Goal: Contribute content: Add original content to the website for others to see

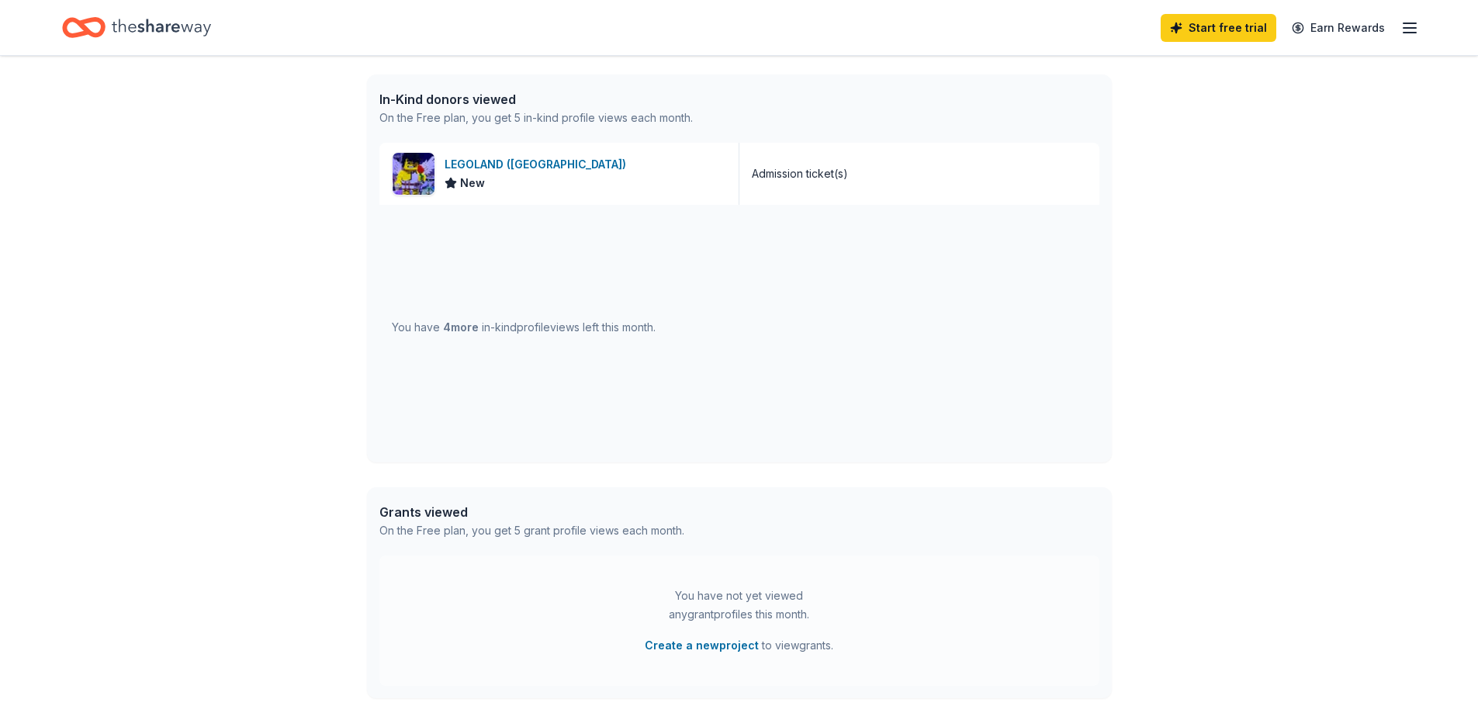
scroll to position [357, 0]
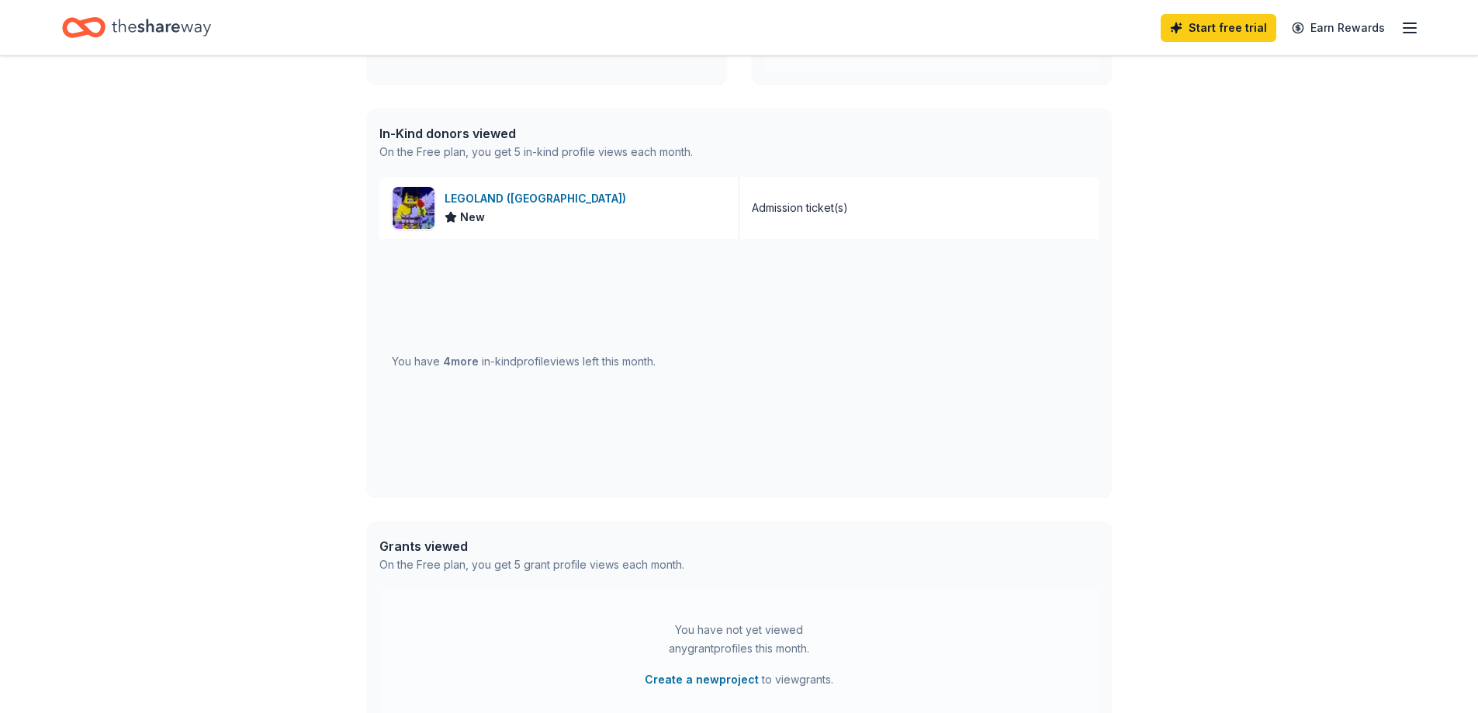
click at [465, 362] on span "4 more" at bounding box center [461, 360] width 36 height 13
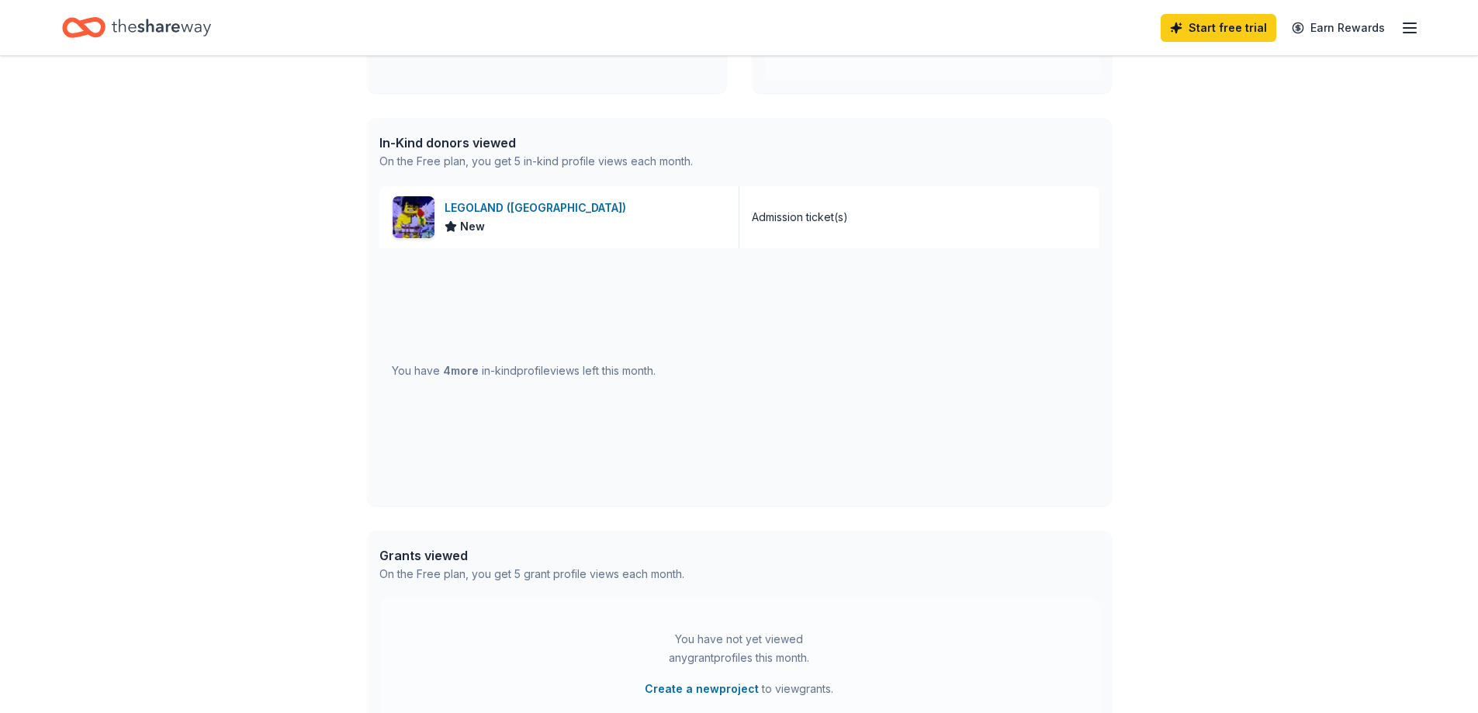
scroll to position [0, 0]
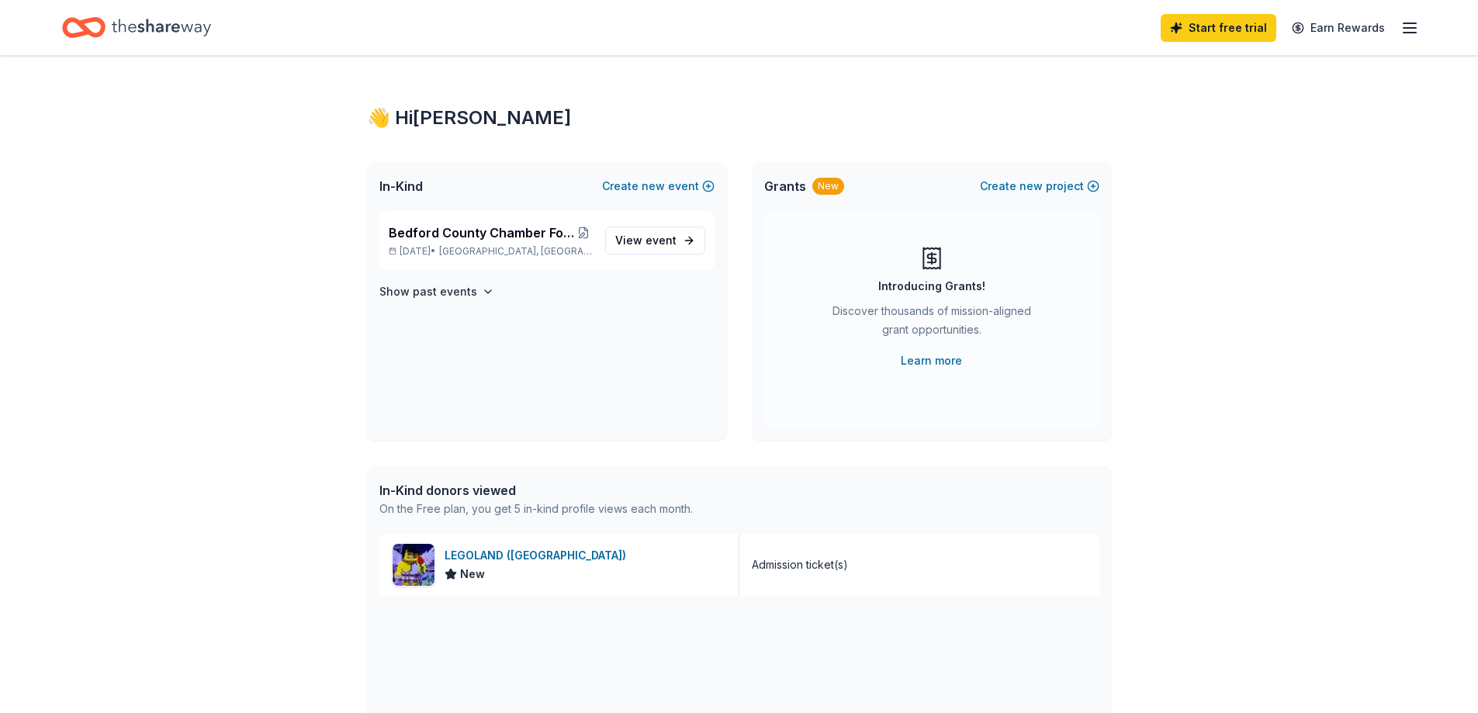
click at [416, 190] on span "In-Kind" at bounding box center [400, 186] width 43 height 19
click at [479, 482] on div "In-Kind donors viewed" at bounding box center [535, 490] width 313 height 19
click at [483, 494] on div "In-Kind donors viewed" at bounding box center [535, 490] width 313 height 19
click at [665, 237] on span "event" at bounding box center [660, 239] width 31 height 13
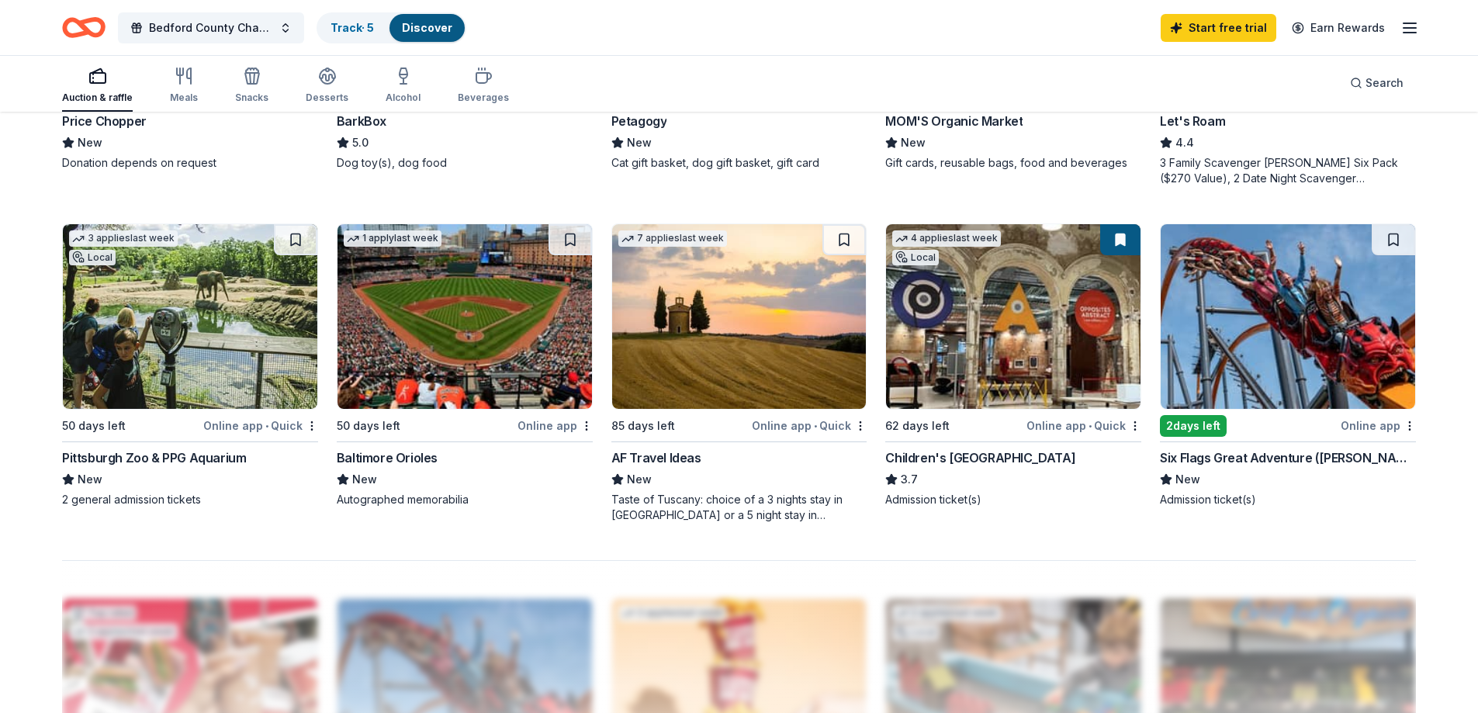
scroll to position [1086, 0]
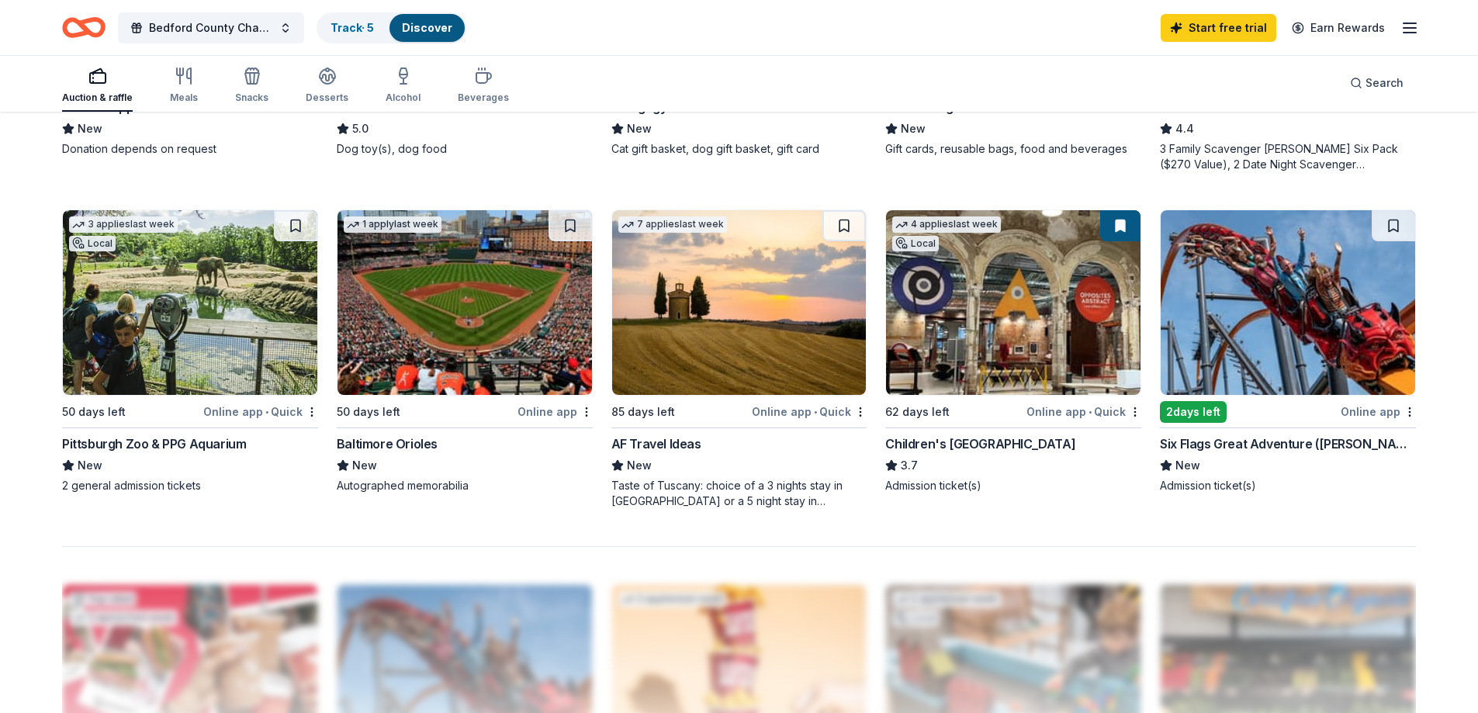
click at [231, 306] on img at bounding box center [190, 302] width 254 height 185
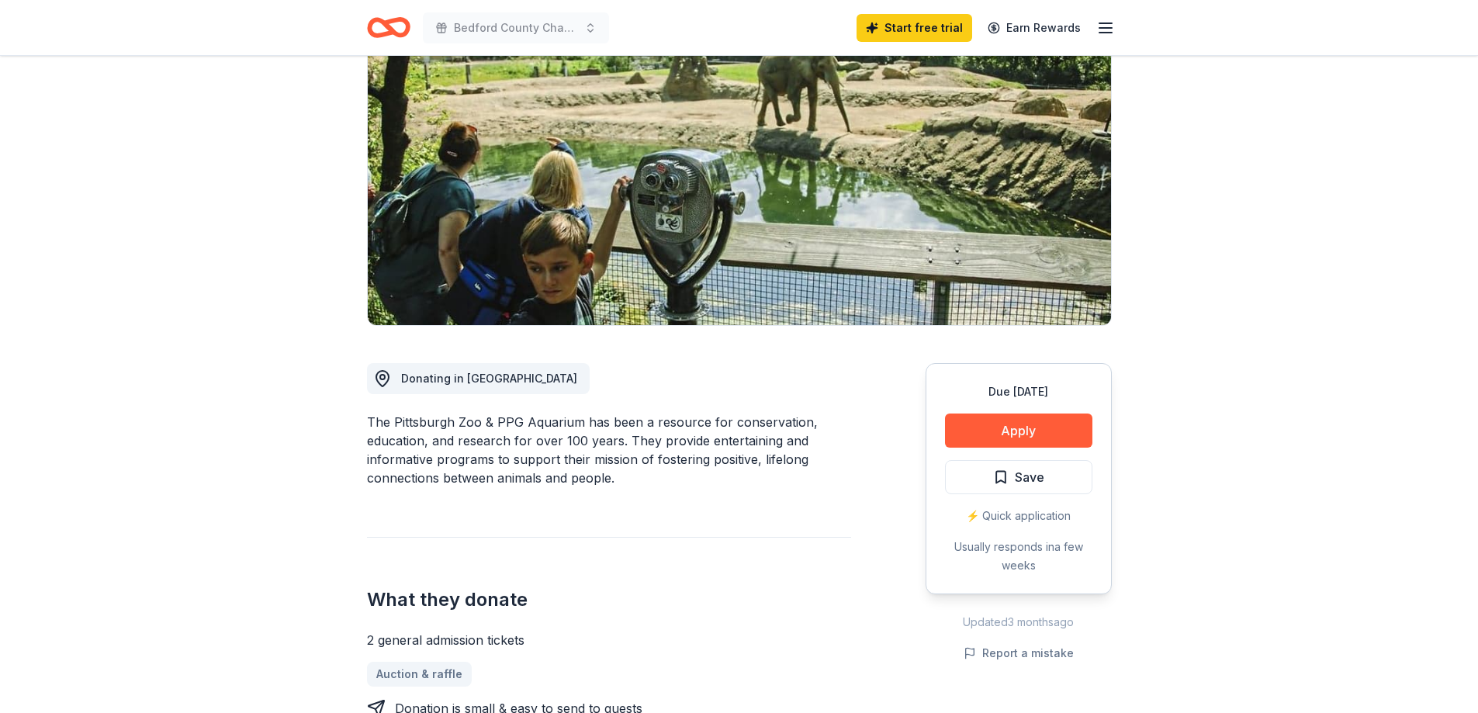
scroll to position [181, 0]
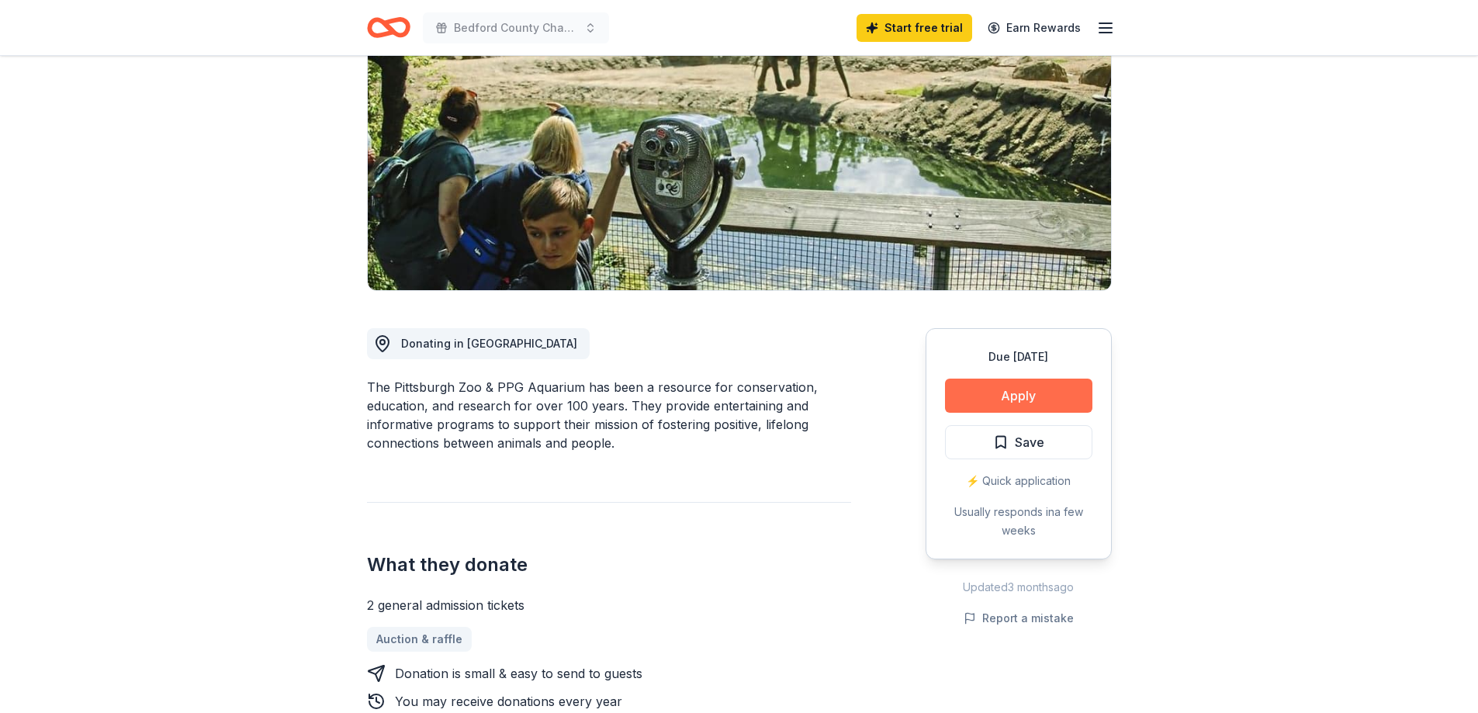
click at [1056, 394] on button "Apply" at bounding box center [1018, 396] width 147 height 34
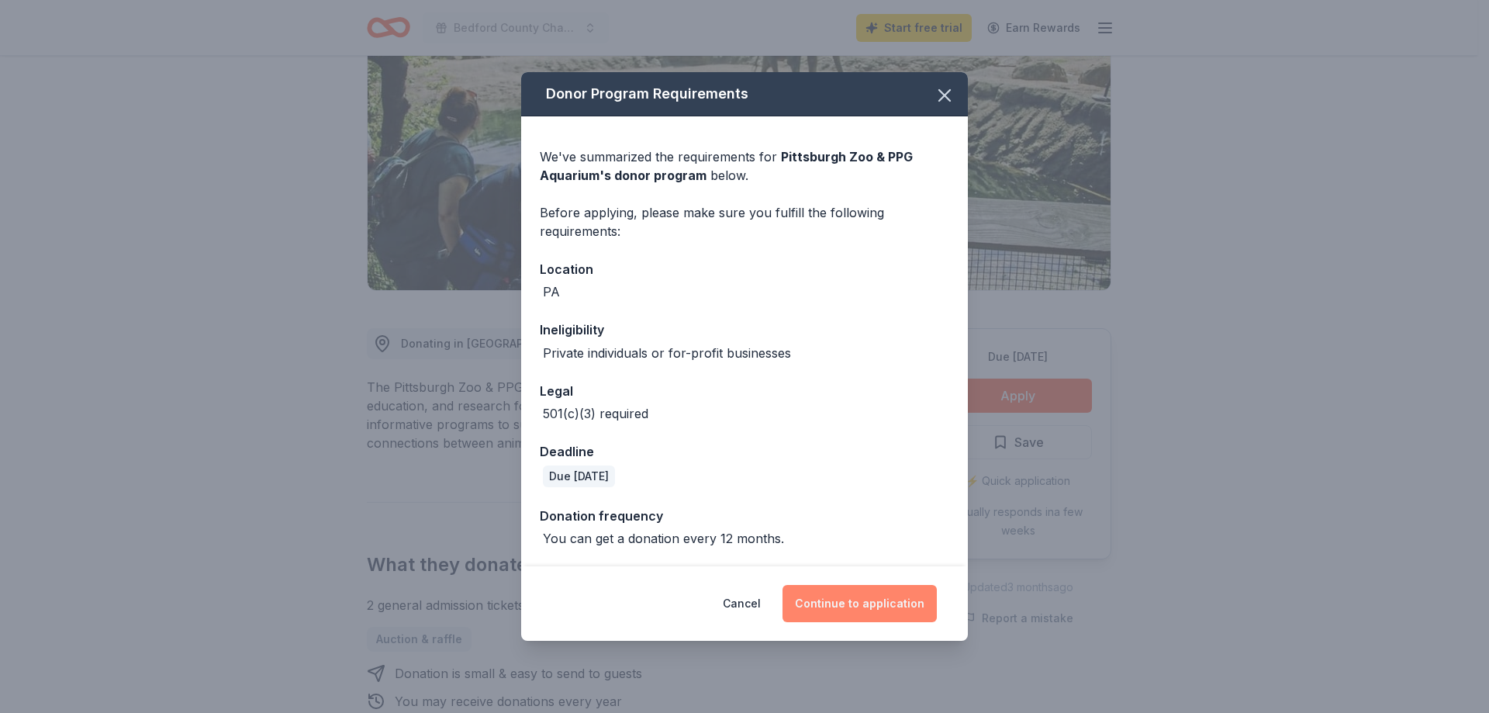
click at [858, 606] on button "Continue to application" at bounding box center [860, 603] width 154 height 37
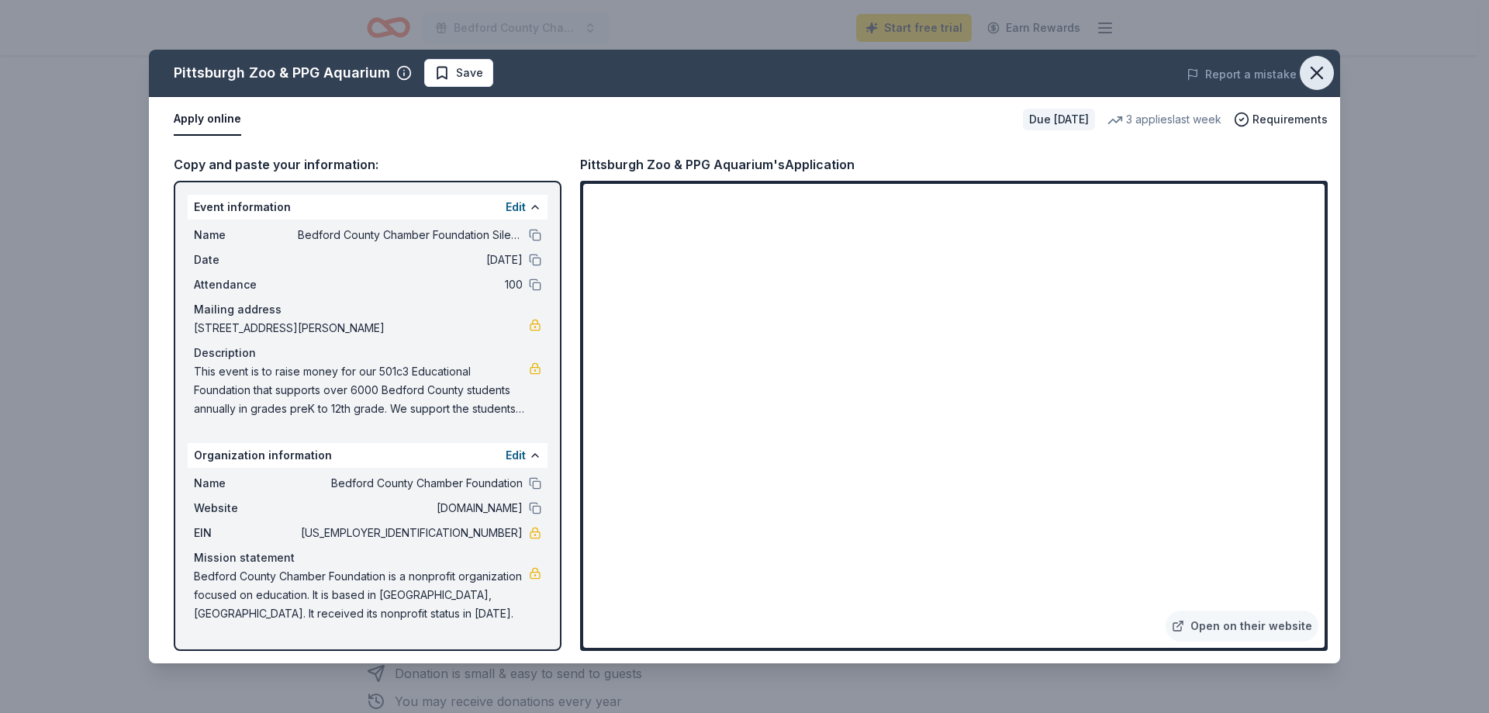
click at [1327, 65] on icon "button" at bounding box center [1317, 73] width 22 height 22
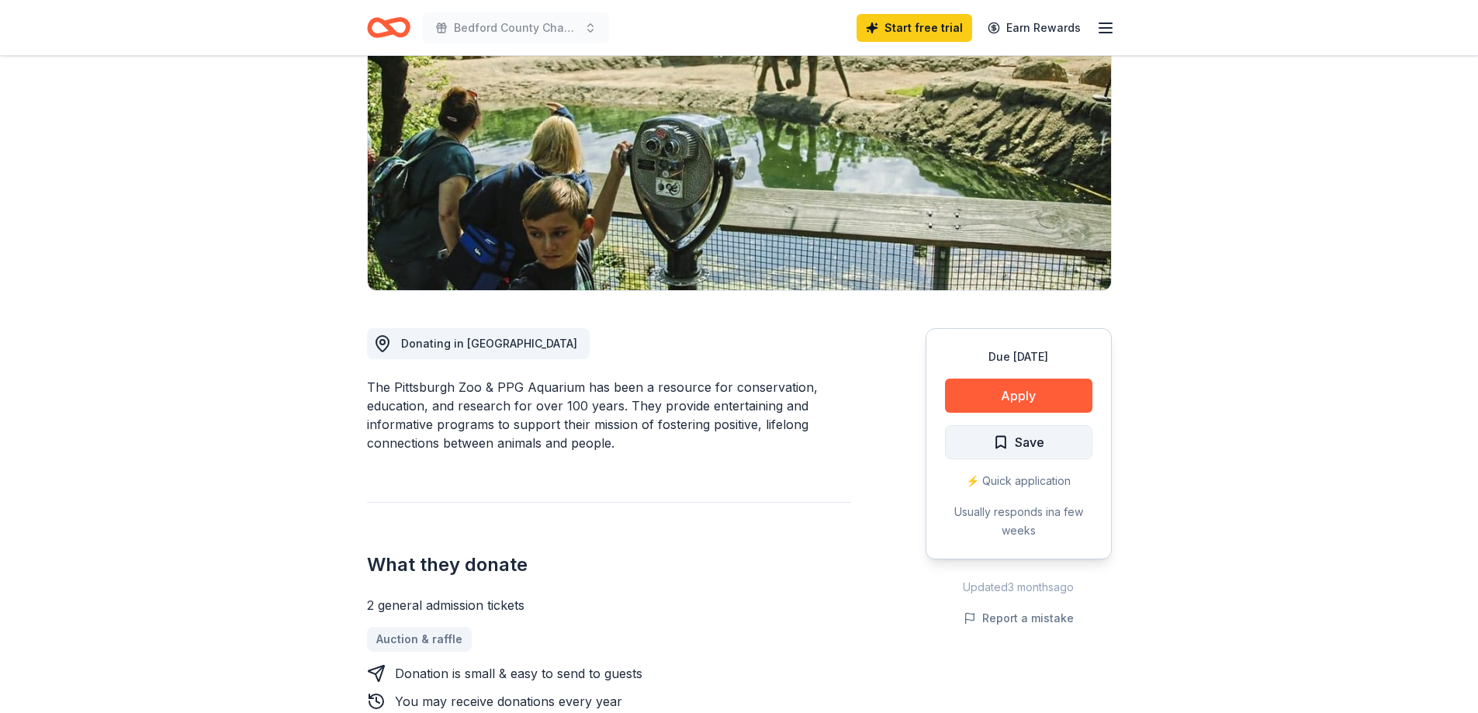
click at [1004, 448] on span "Save" at bounding box center [1018, 442] width 51 height 20
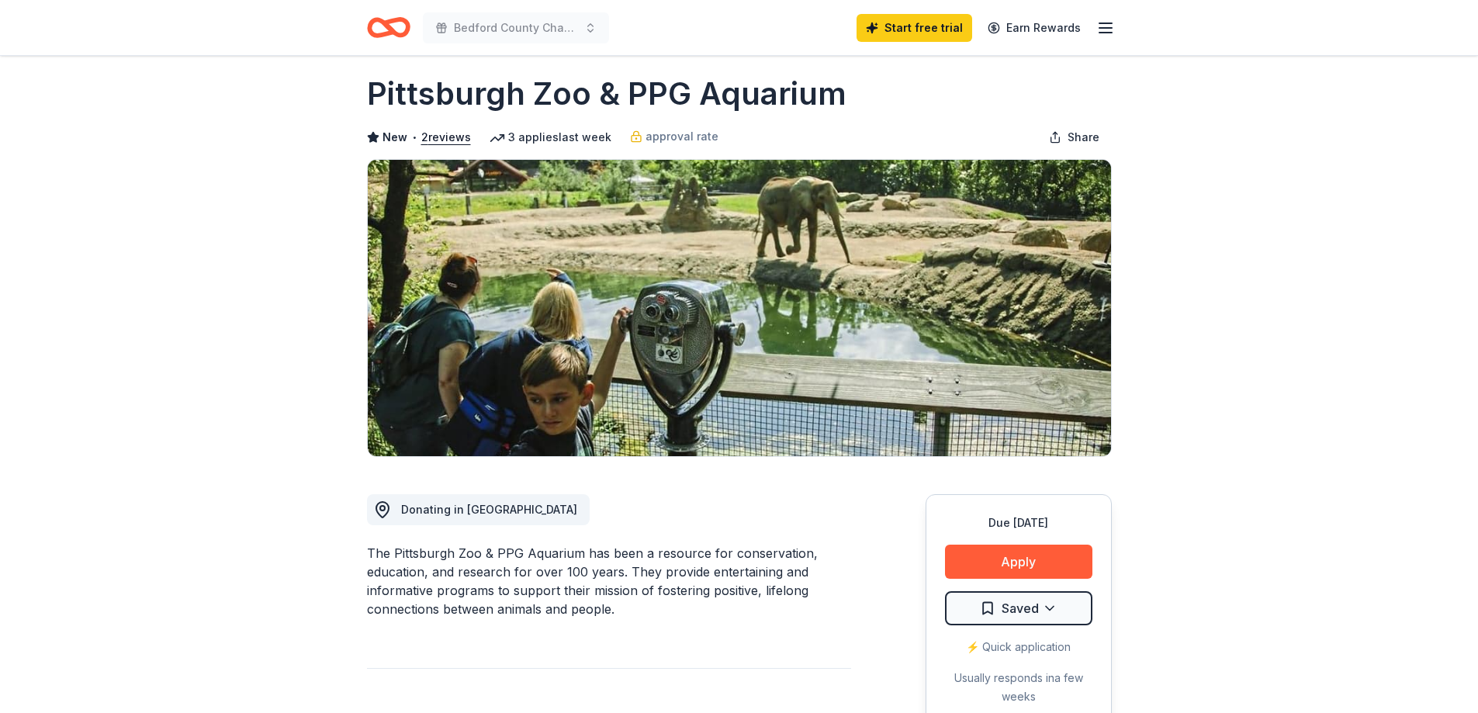
scroll to position [0, 0]
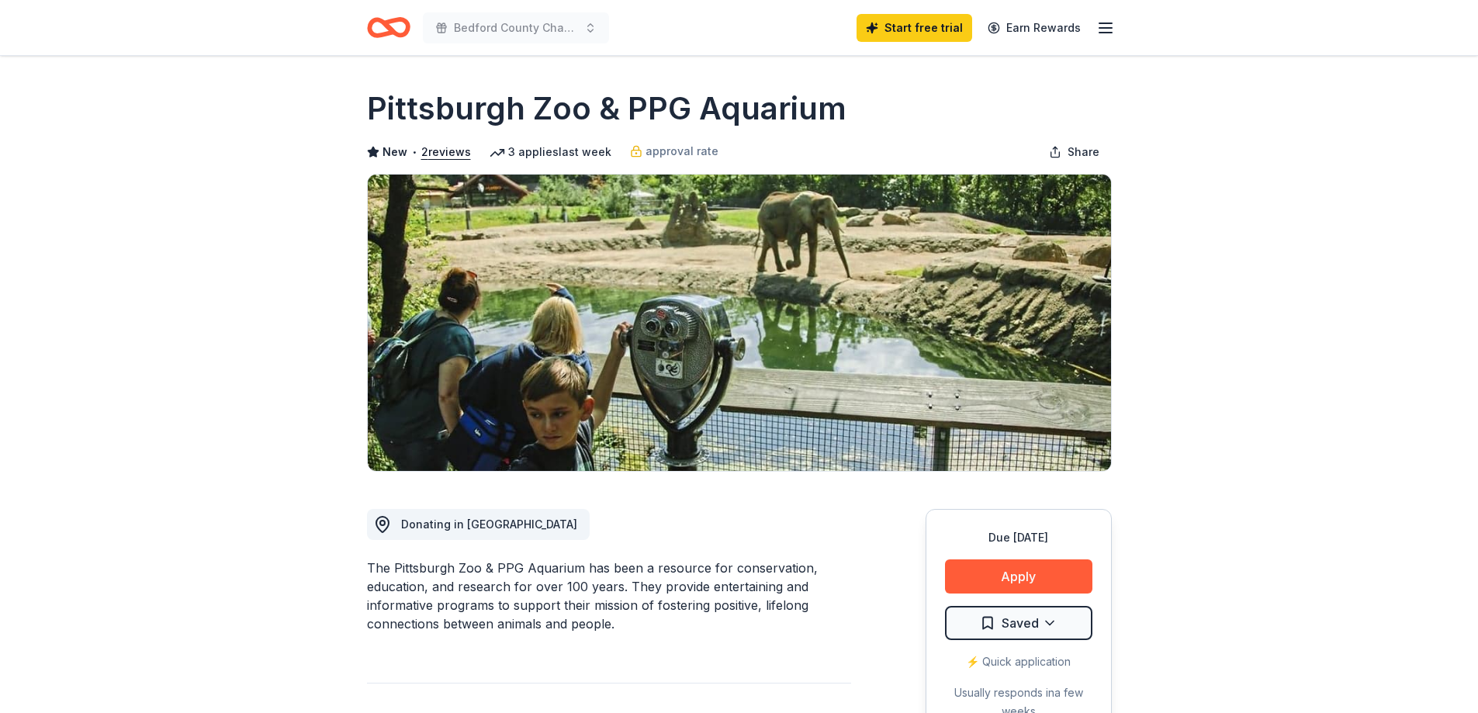
click at [1110, 30] on icon "button" at bounding box center [1105, 28] width 19 height 19
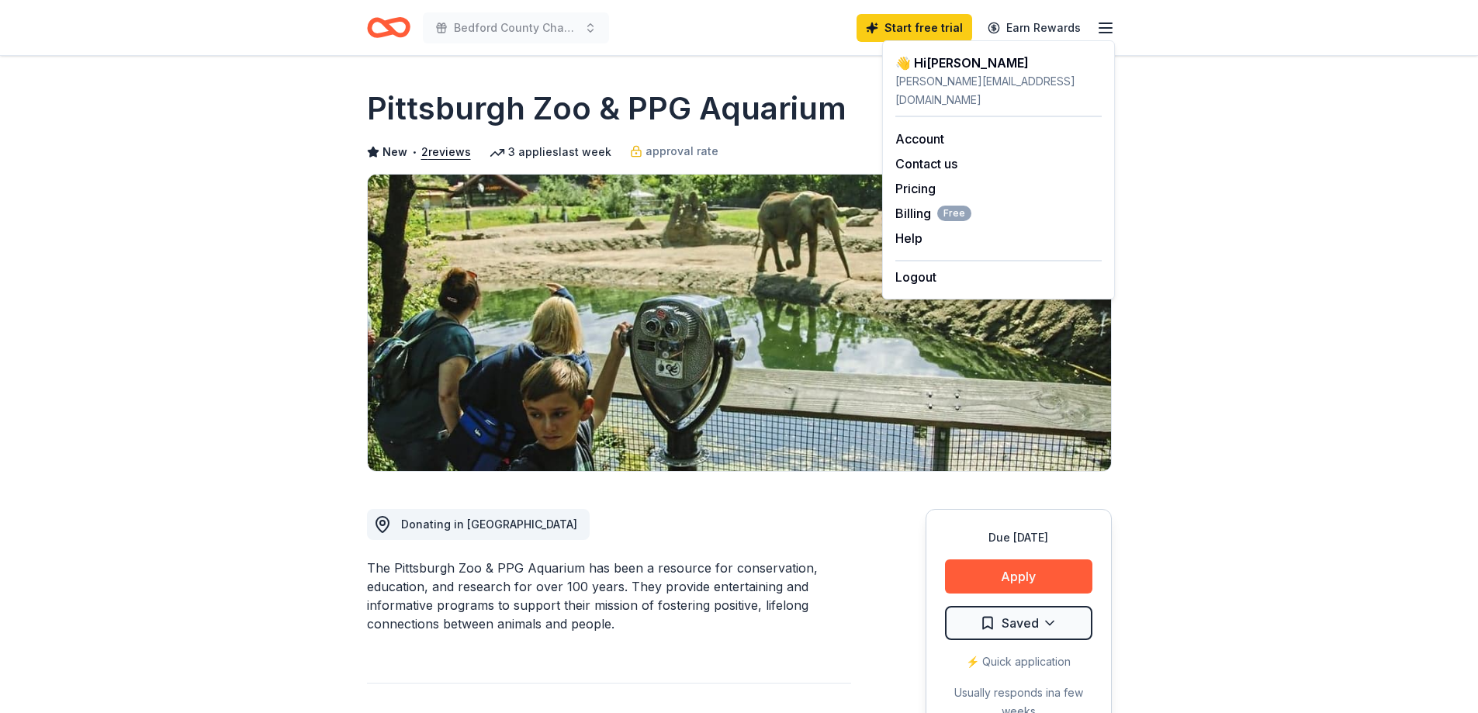
click at [381, 29] on icon "Home" at bounding box center [388, 27] width 43 height 36
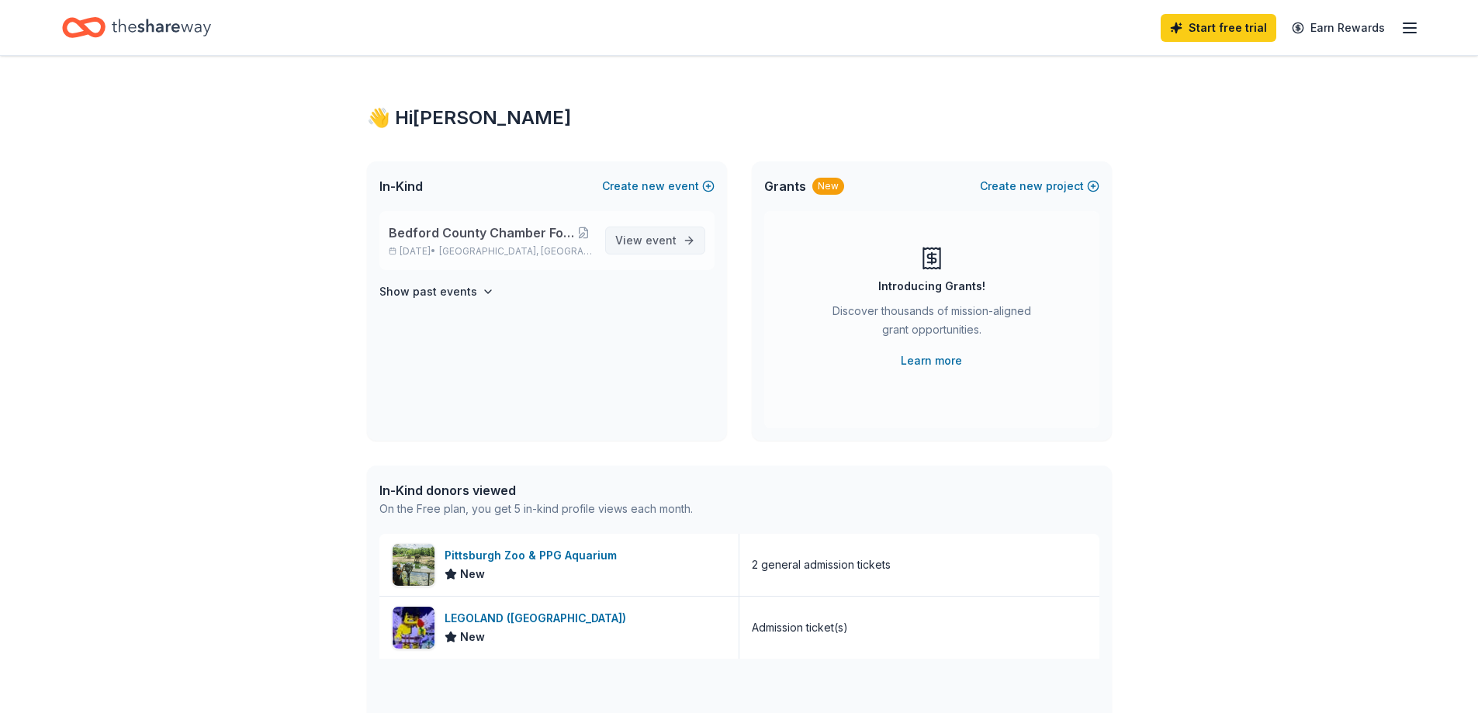
click at [645, 241] on span "View event" at bounding box center [645, 240] width 61 height 19
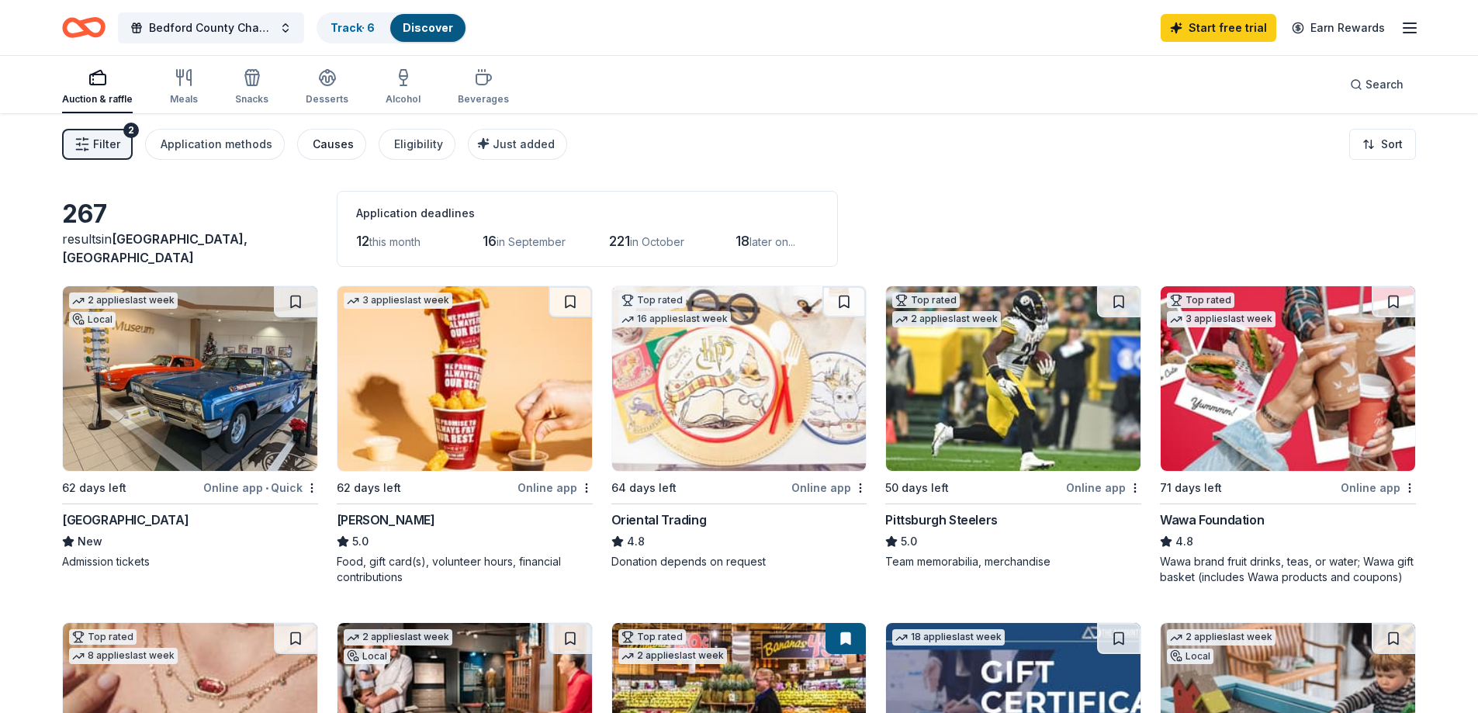
click at [313, 143] on div "Causes" at bounding box center [333, 144] width 41 height 19
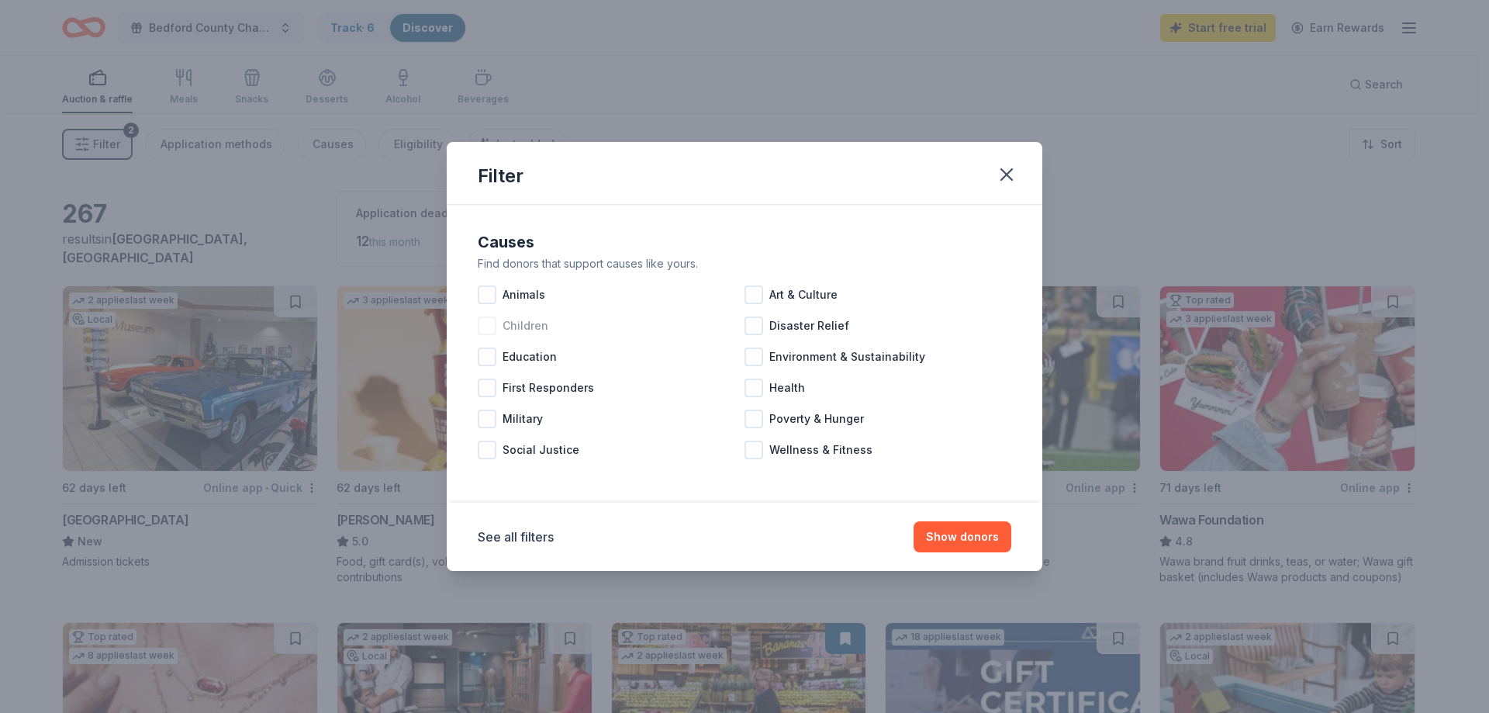
click at [493, 325] on div at bounding box center [487, 325] width 19 height 19
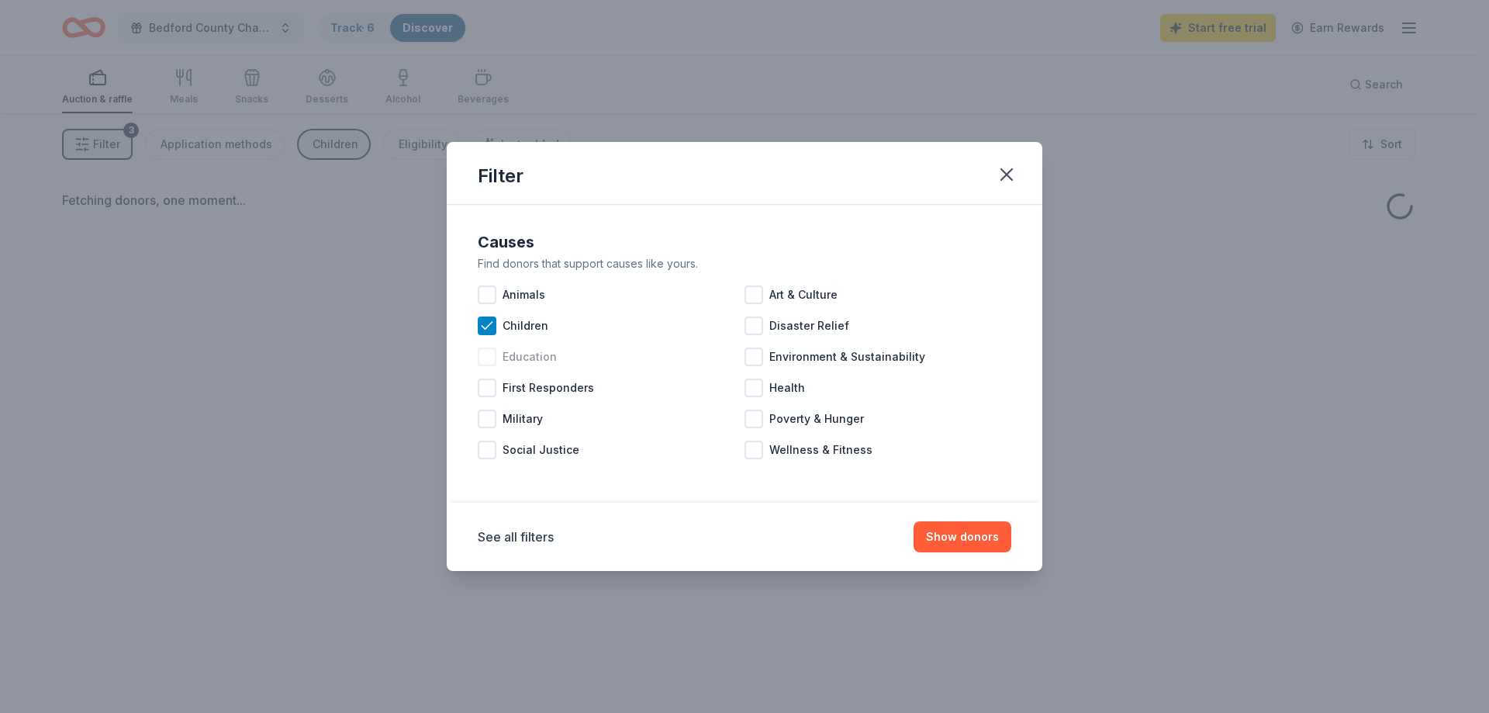
click at [490, 353] on div at bounding box center [487, 356] width 19 height 19
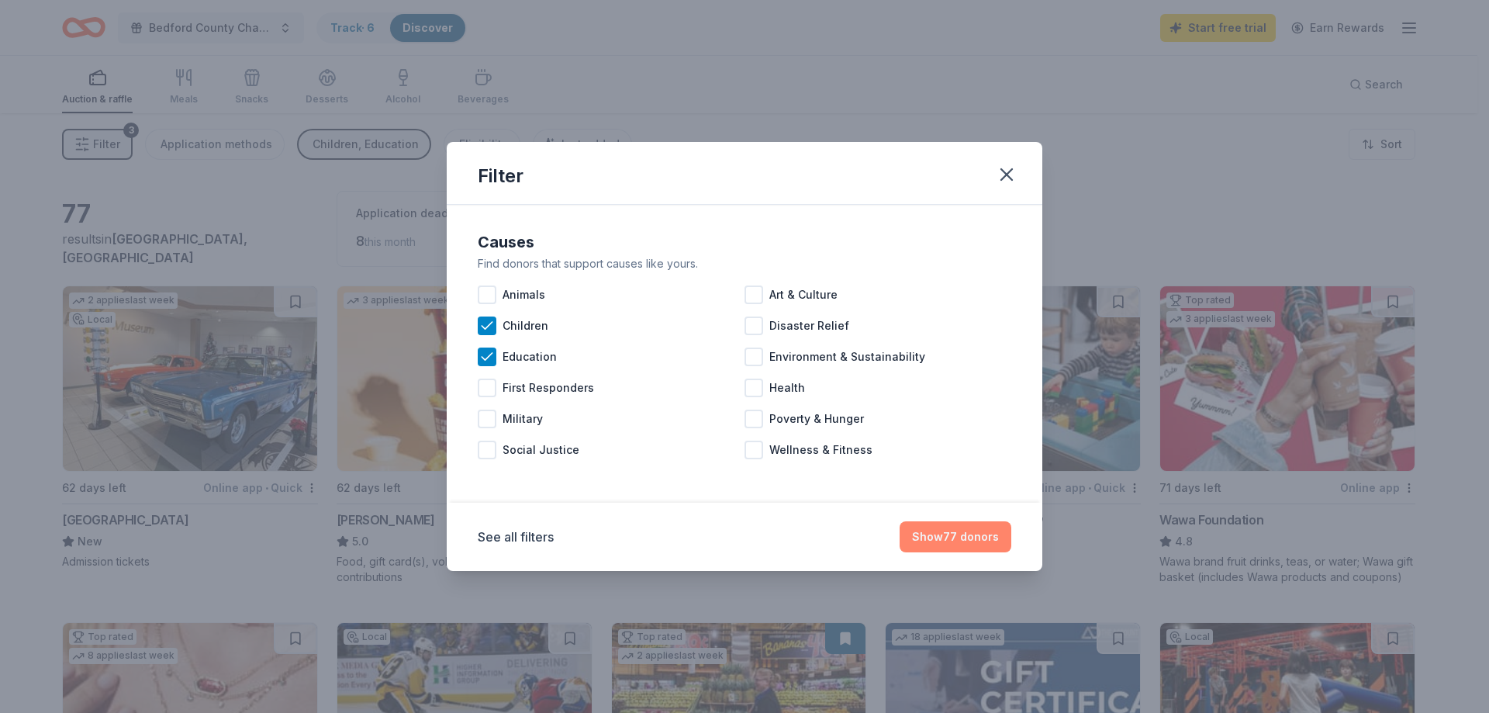
click at [947, 531] on button "Show 77 donors" at bounding box center [956, 536] width 112 height 31
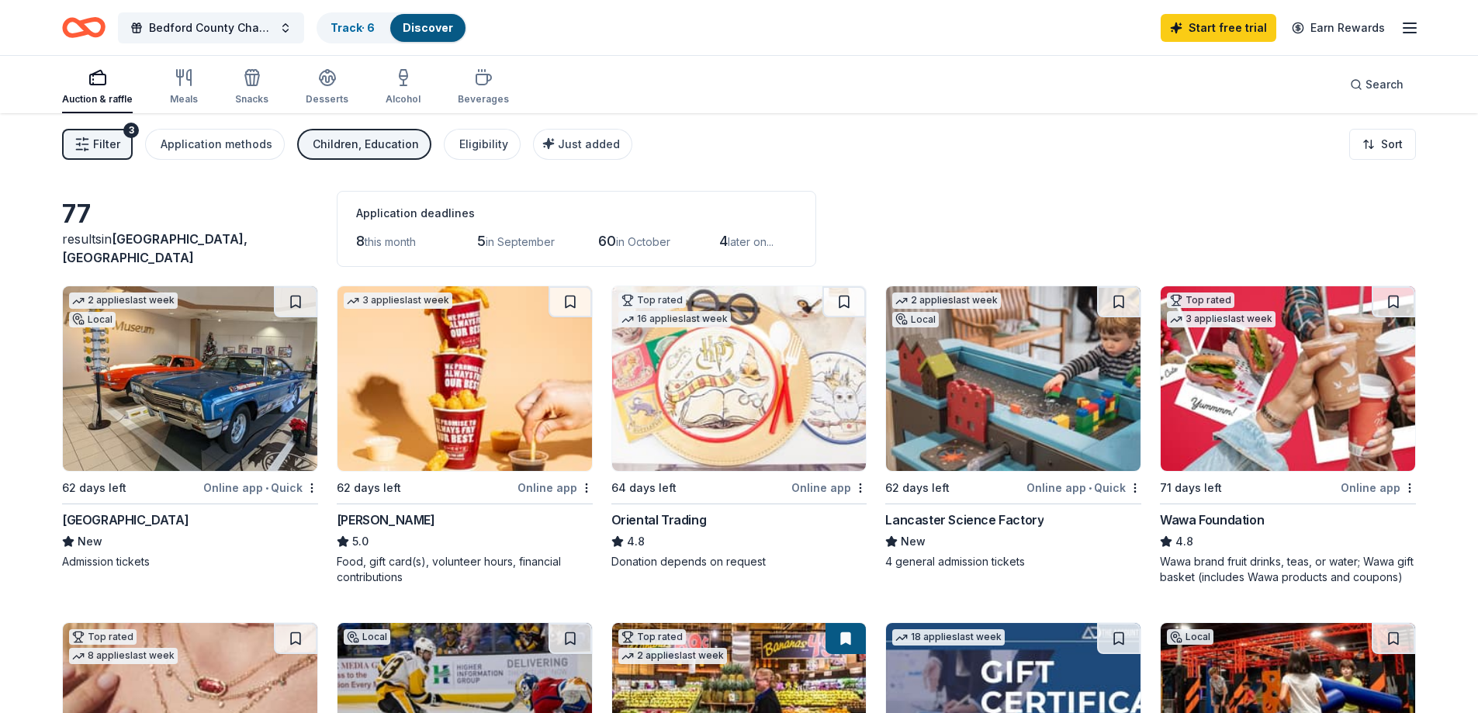
click at [101, 150] on span "Filter" at bounding box center [106, 144] width 27 height 19
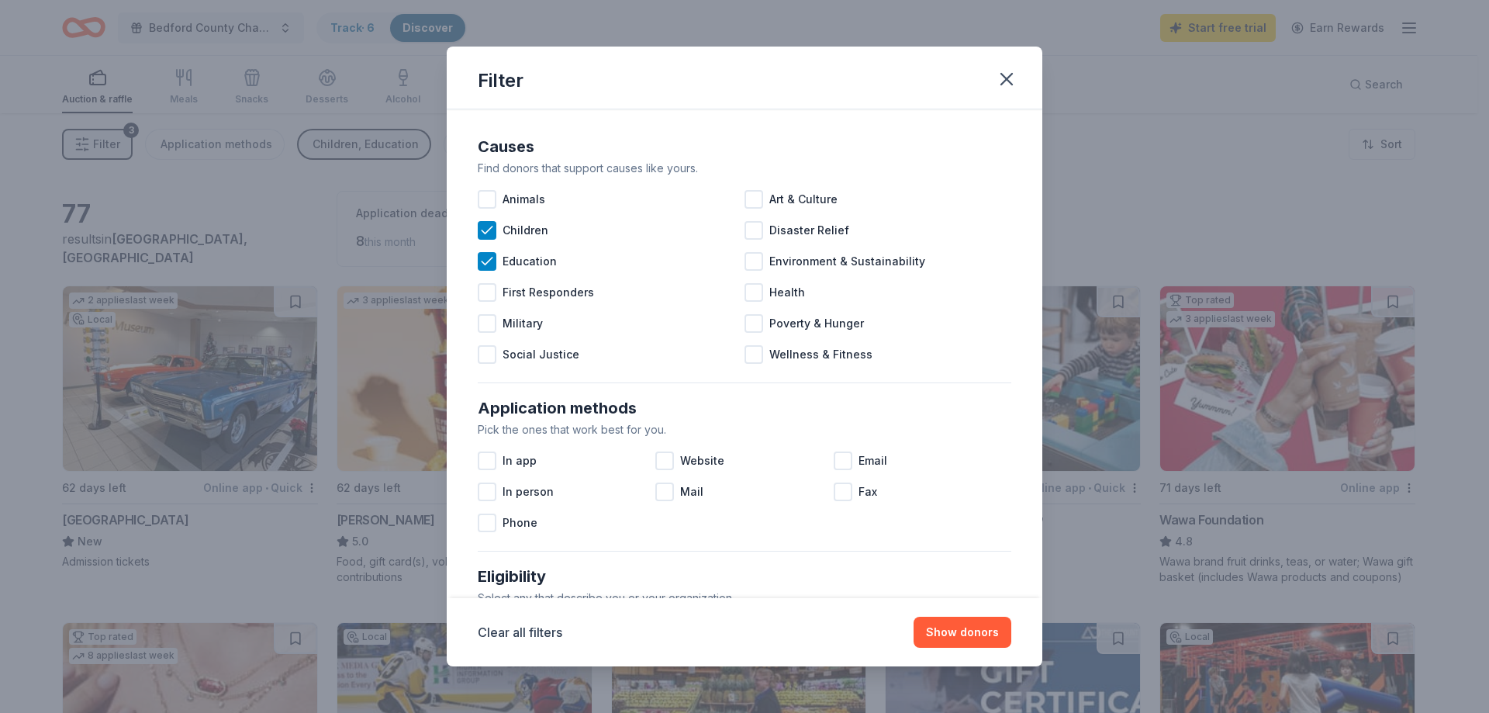
click at [475, 264] on div "Causes Find donors that support causes like yours. Animals Art & Culture Childr…" at bounding box center [745, 252] width 546 height 248
click at [479, 246] on div "Education" at bounding box center [611, 261] width 267 height 31
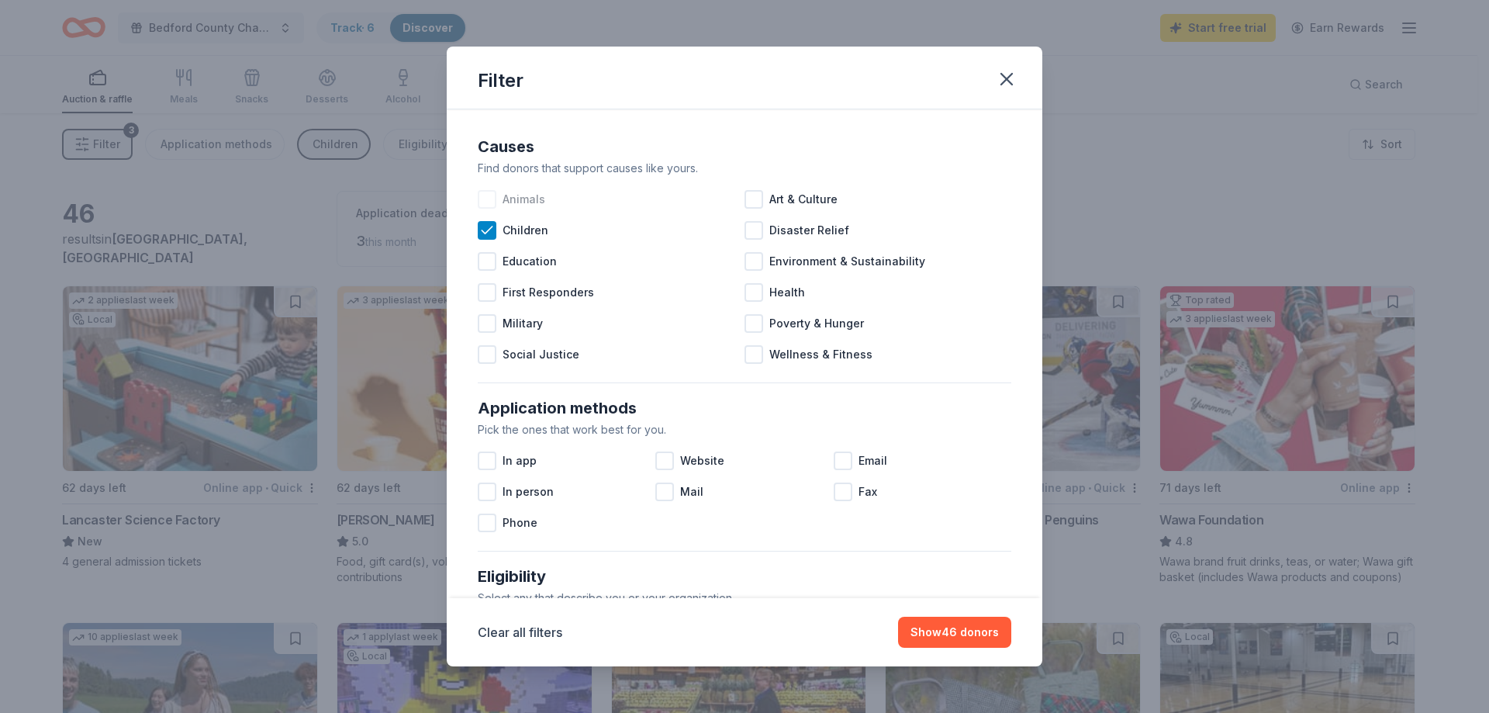
click at [494, 230] on icon at bounding box center [487, 231] width 16 height 16
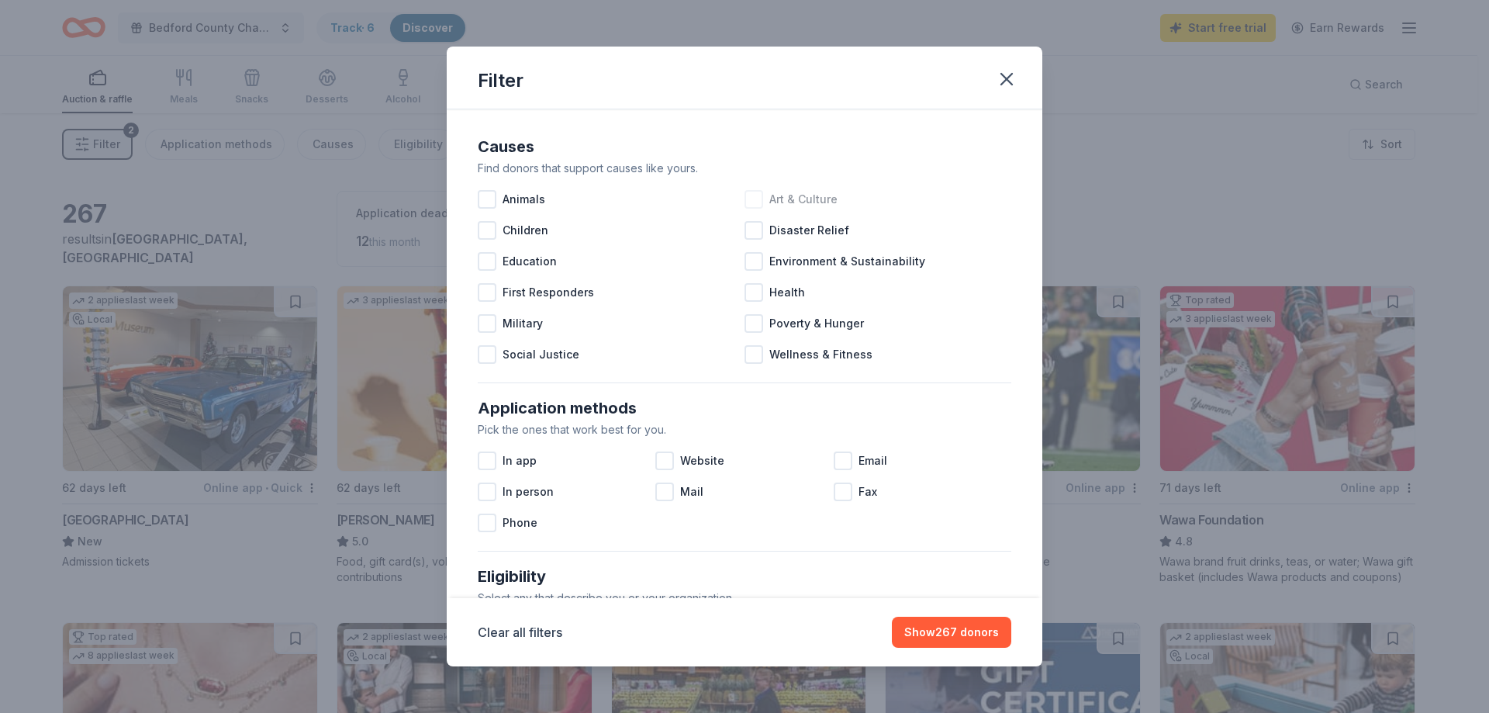
click at [750, 200] on div at bounding box center [754, 199] width 19 height 19
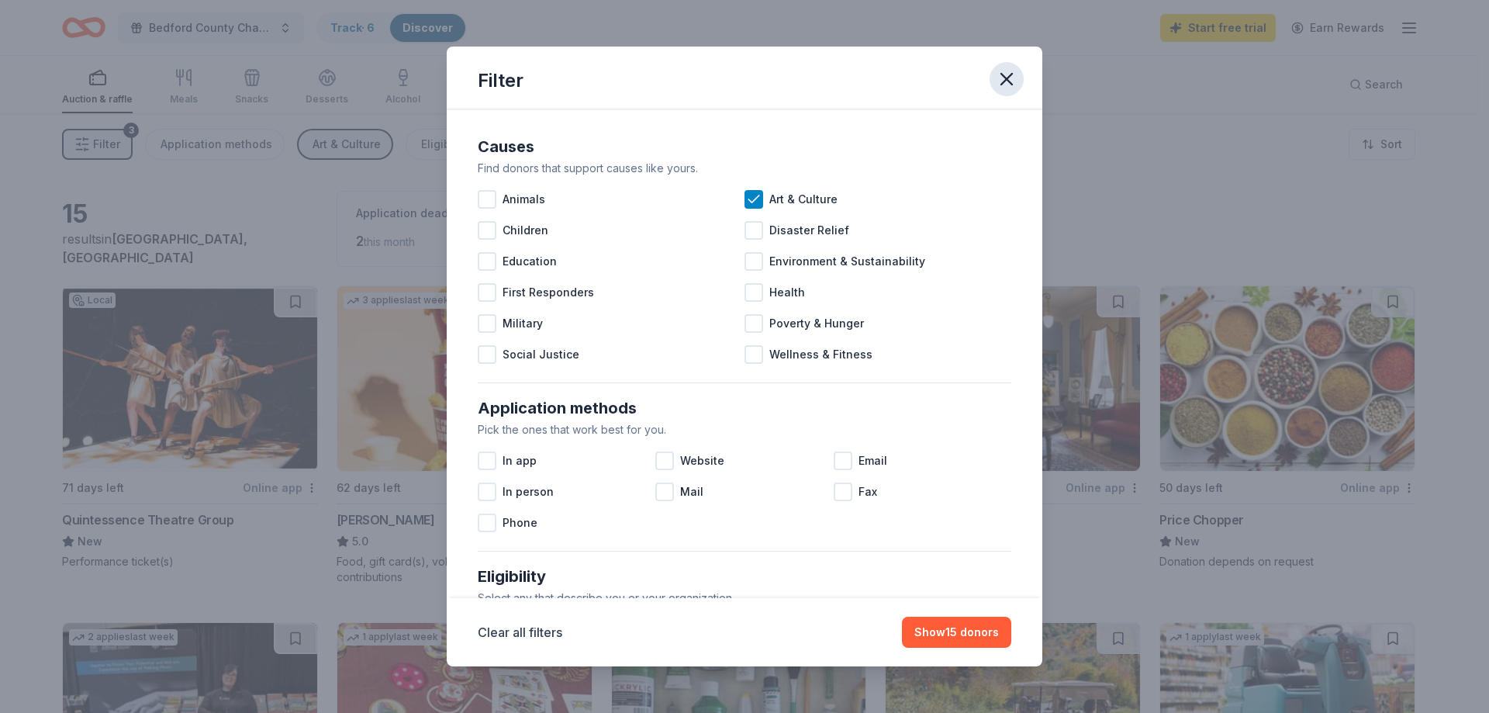
click at [1008, 81] on icon "button" at bounding box center [1006, 79] width 11 height 11
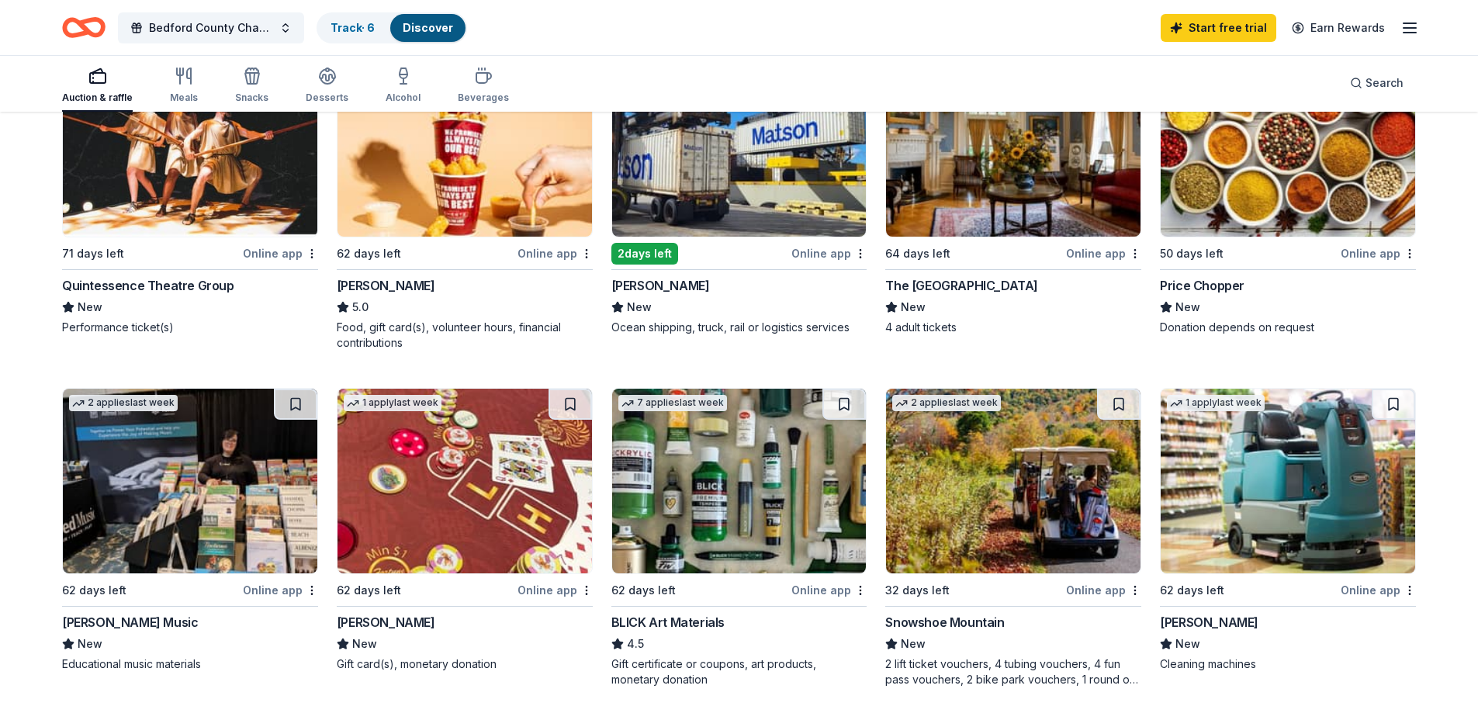
scroll to position [181, 0]
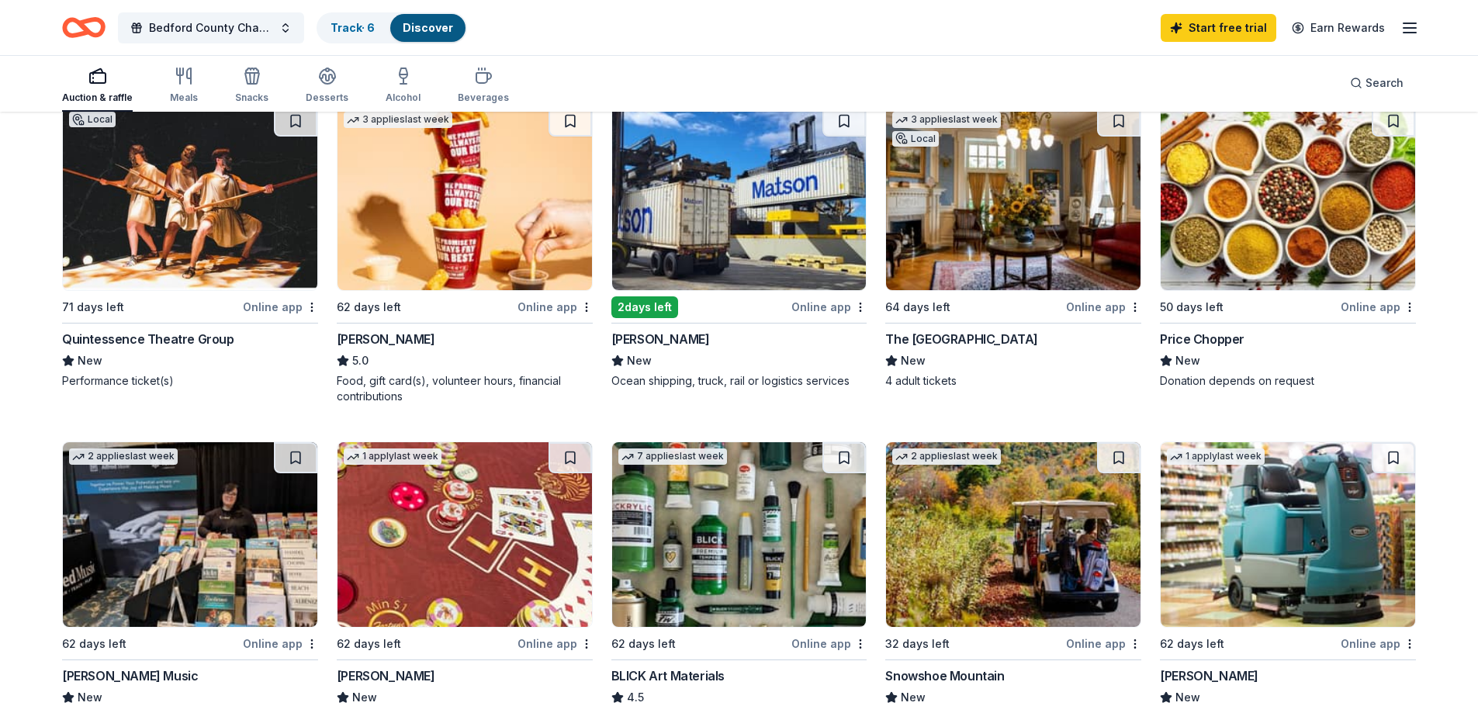
click at [990, 532] on img at bounding box center [1013, 534] width 254 height 185
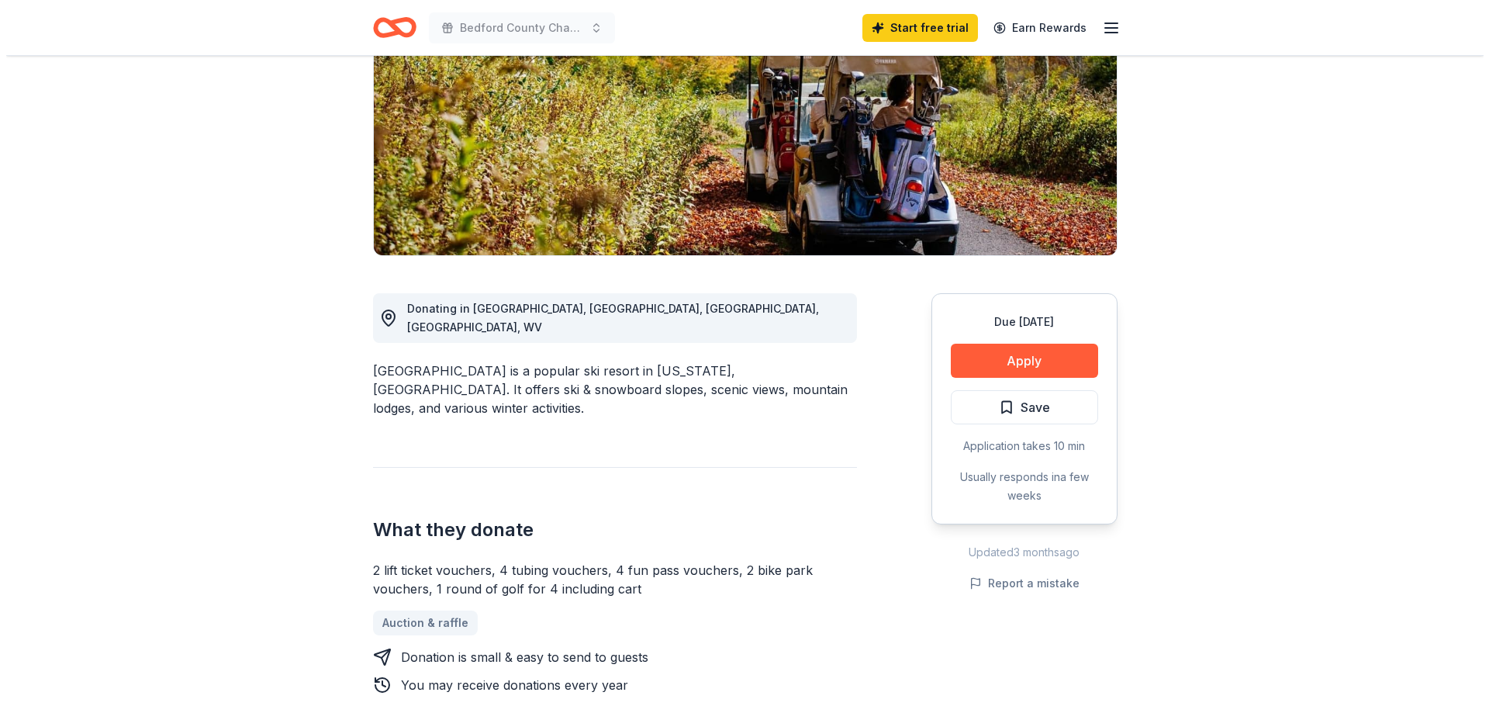
scroll to position [181, 0]
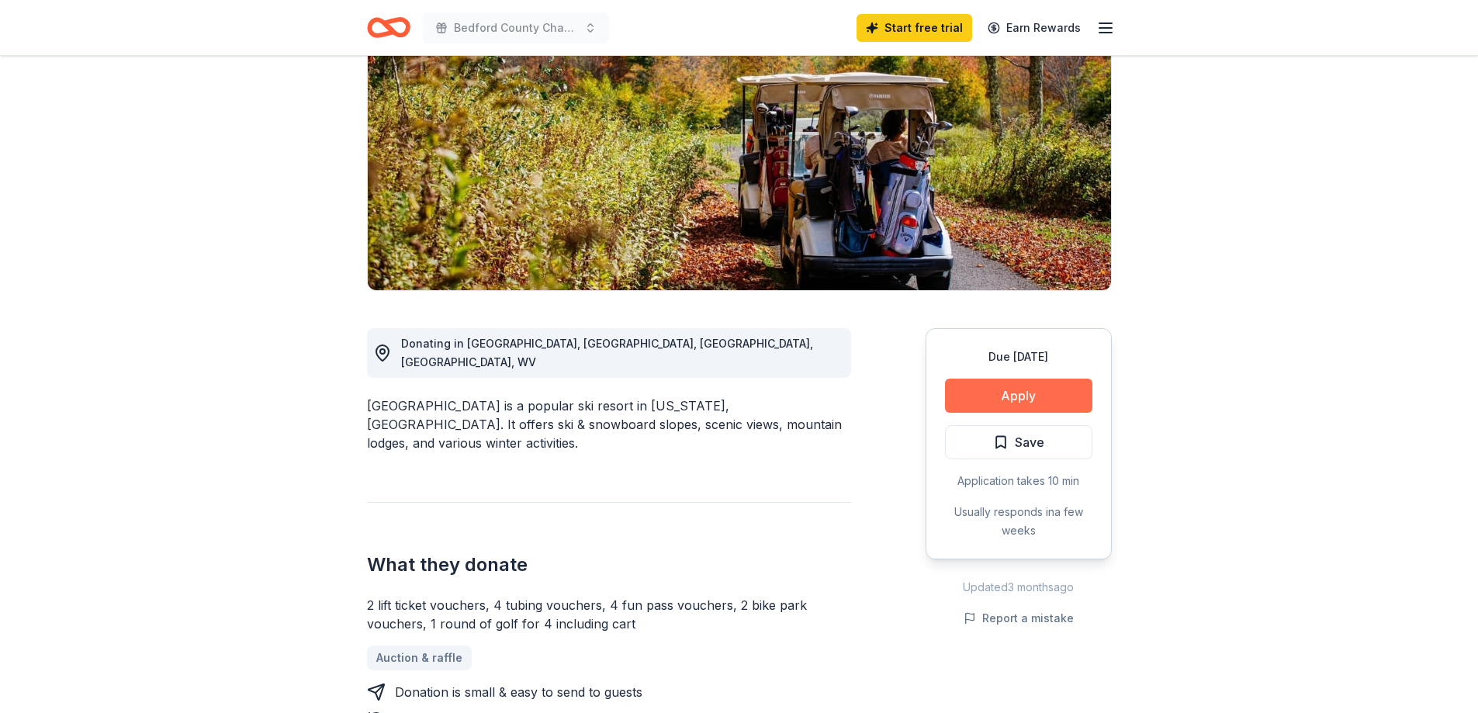
click at [1013, 399] on button "Apply" at bounding box center [1018, 396] width 147 height 34
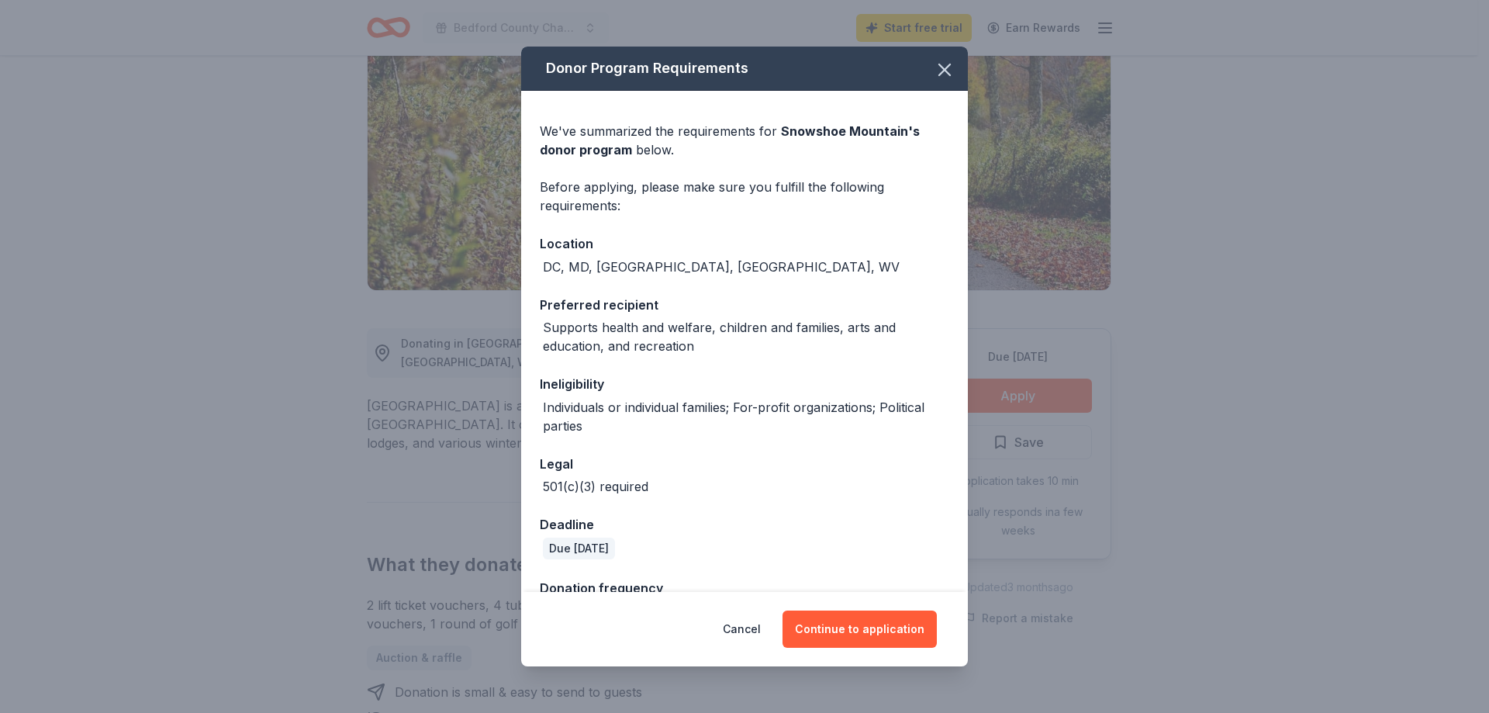
scroll to position [47, 0]
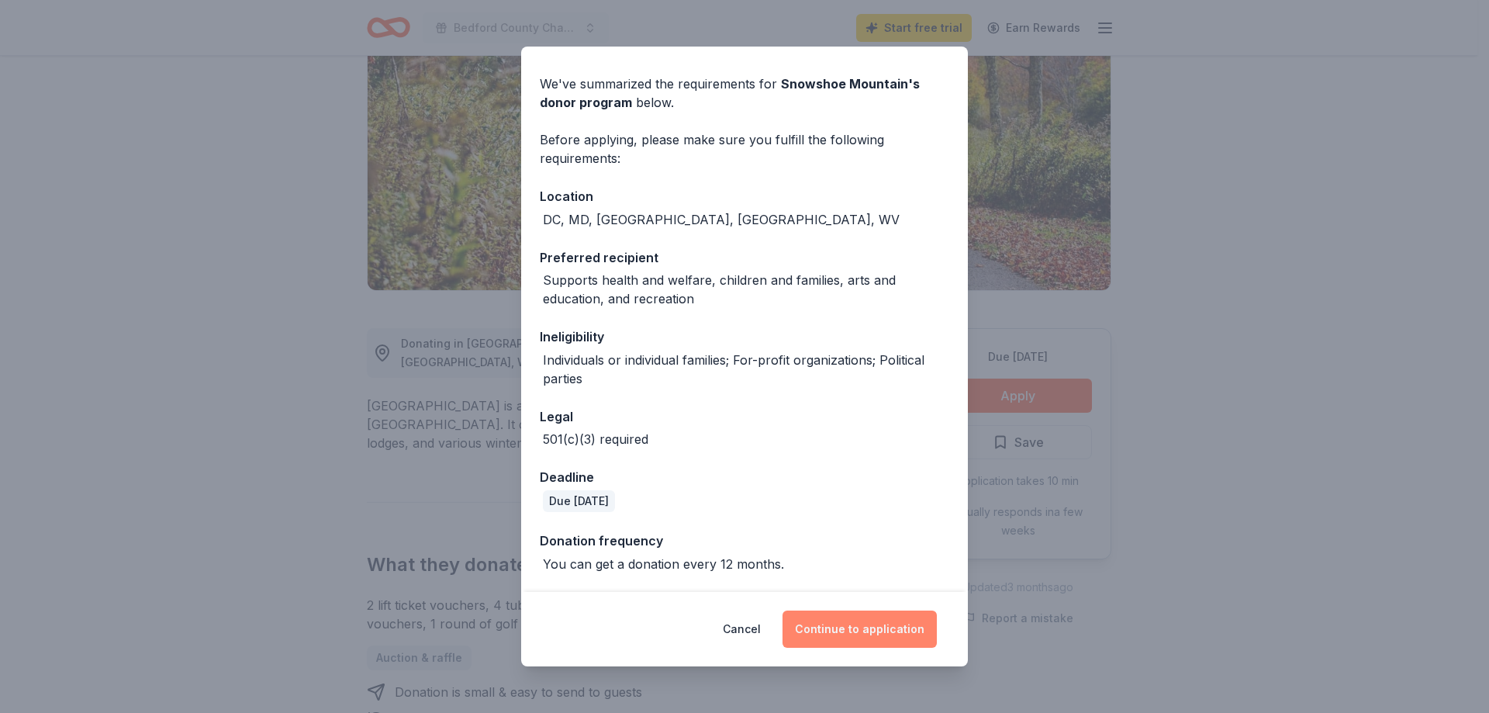
click at [852, 630] on button "Continue to application" at bounding box center [860, 628] width 154 height 37
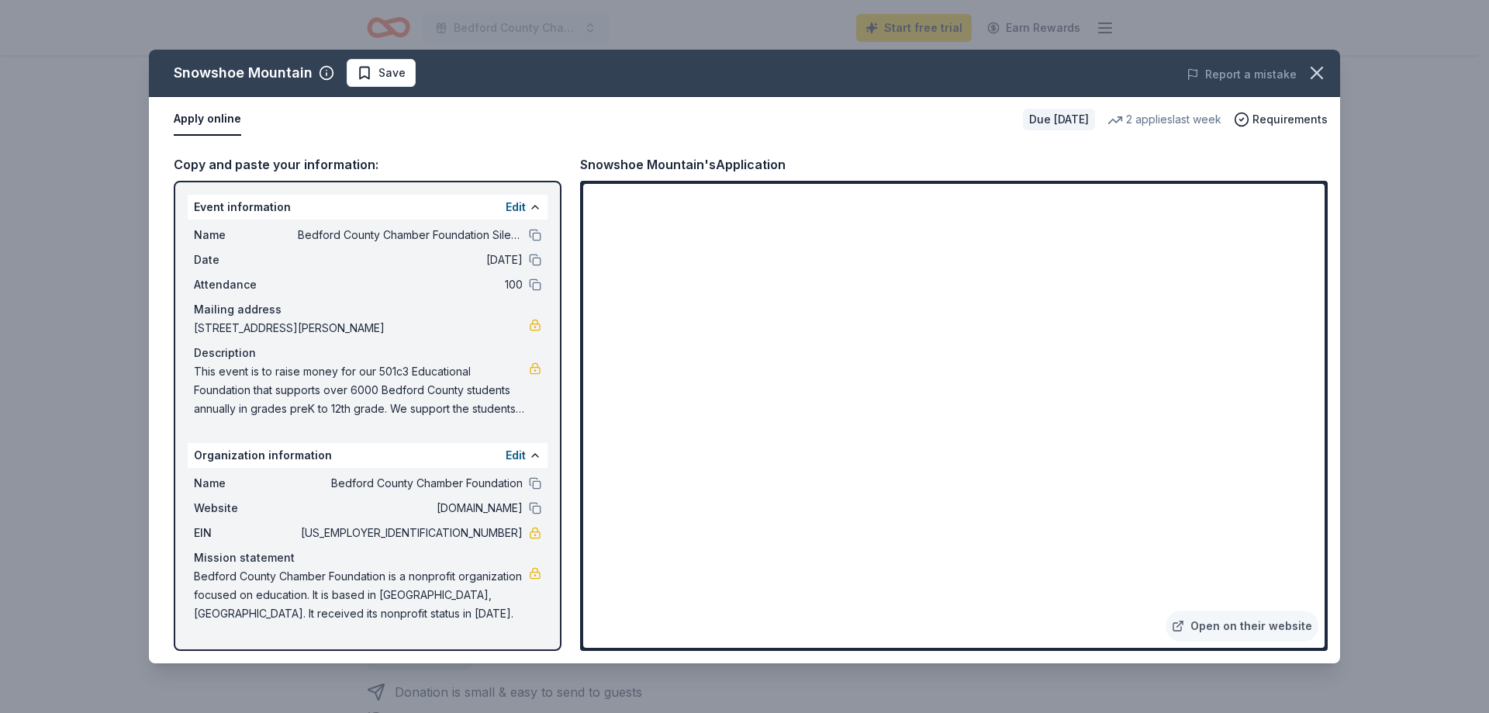
click at [193, 368] on div "Name Bedford County Chamber Foundation Silent Auction Date 11/28/25 Attendance …" at bounding box center [368, 322] width 360 height 205
drag, startPoint x: 189, startPoint y: 368, endPoint x: 442, endPoint y: 373, distance: 252.9
click at [406, 379] on div "Name Bedford County Chamber Foundation Silent Auction Date 11/28/25 Attendance …" at bounding box center [368, 322] width 360 height 205
click at [535, 368] on link at bounding box center [535, 368] width 12 height 12
click at [504, 206] on div "Event information Edit" at bounding box center [368, 207] width 360 height 25
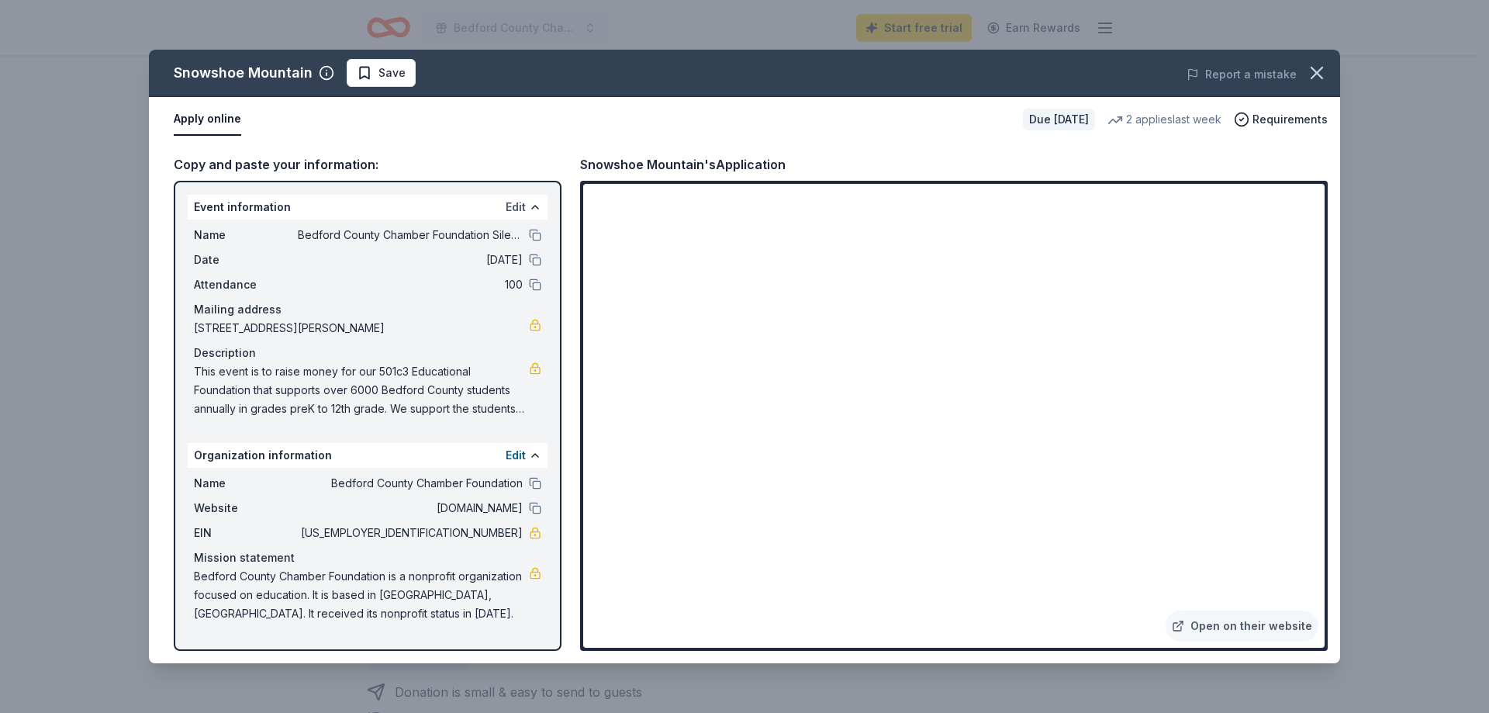
click at [515, 207] on button "Edit" at bounding box center [516, 207] width 20 height 19
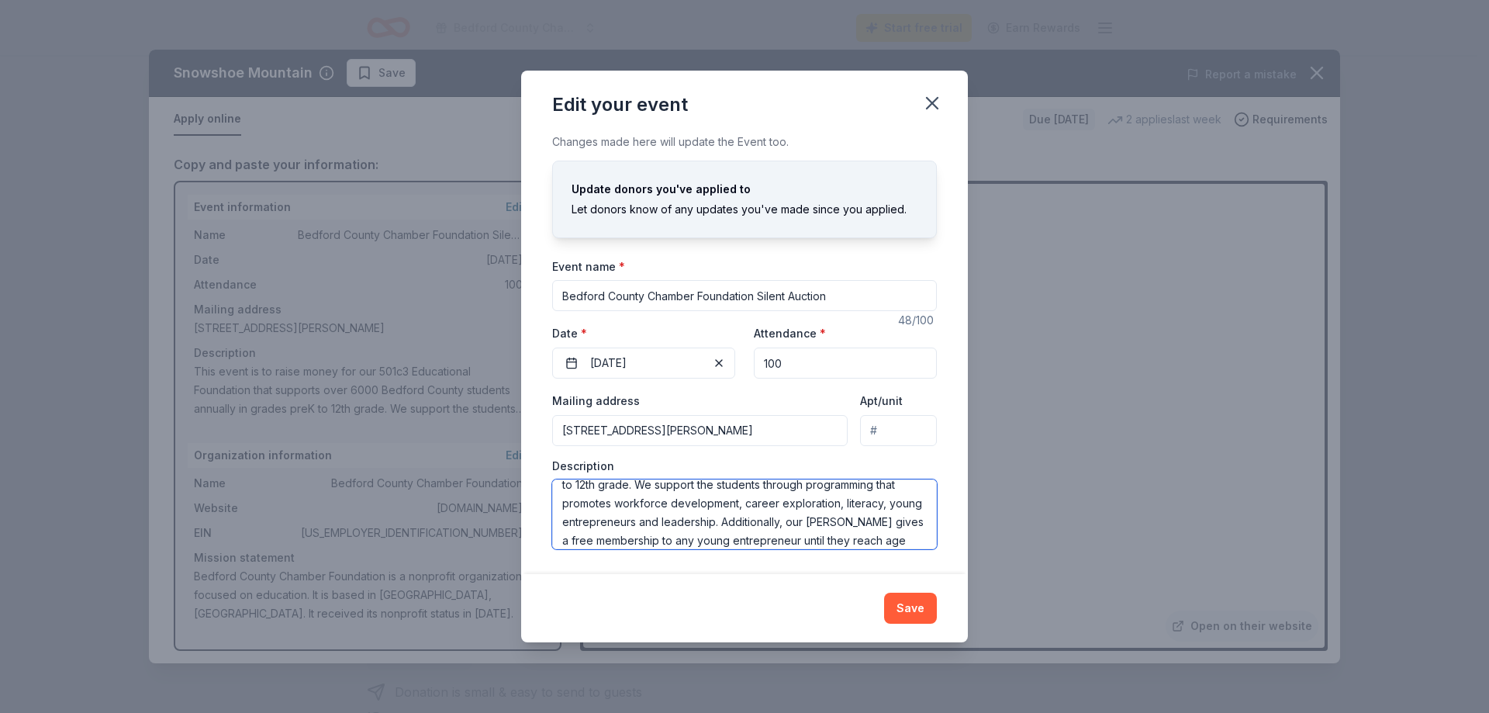
scroll to position [149, 0]
drag, startPoint x: 561, startPoint y: 498, endPoint x: 874, endPoint y: 554, distance: 318.3
click at [874, 554] on div "Changes made here will update the Event too. Update donors you've applied to Le…" at bounding box center [744, 353] width 447 height 441
paste textarea "(2) Lift Ticket Vouchers (4) Tubing Vouchers (4) Fun Pass Vouchers (2) Bike Par…"
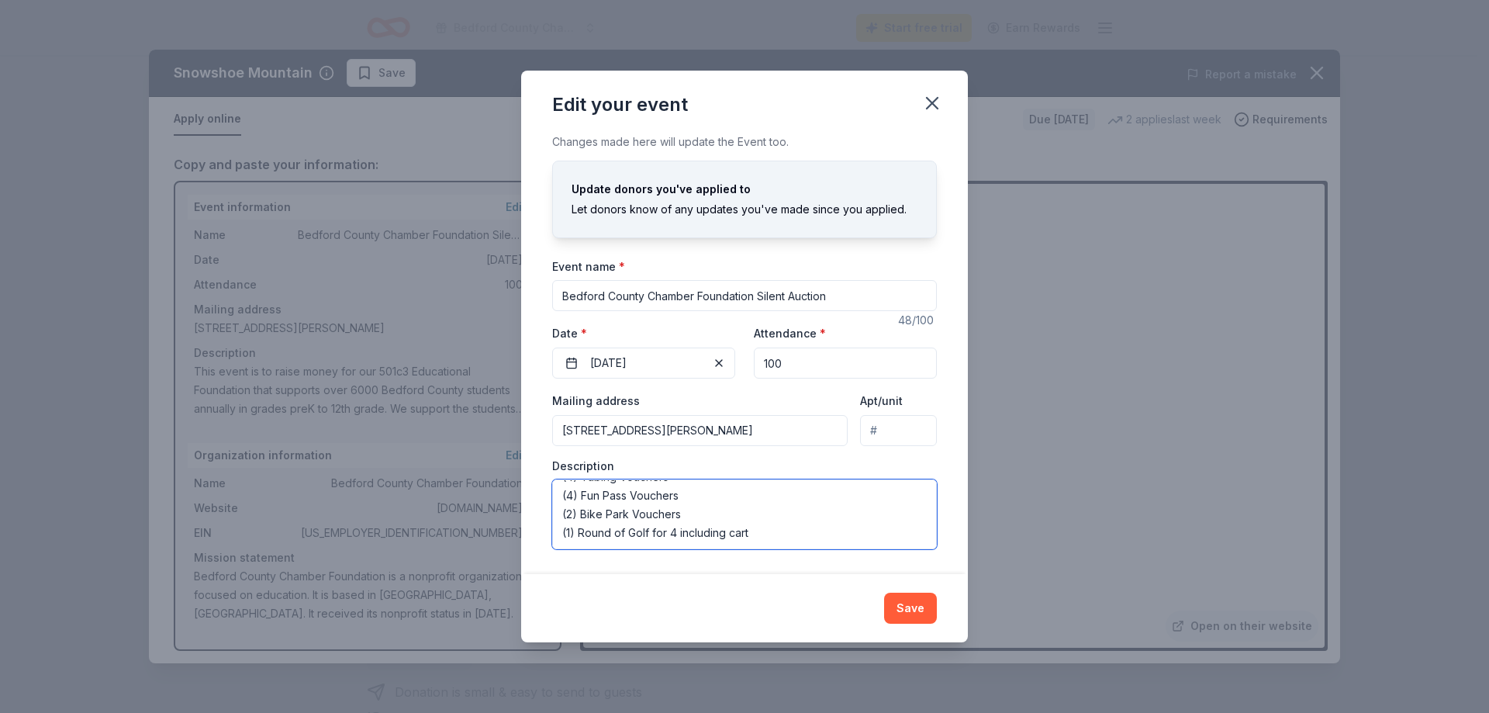
scroll to position [29, 0]
type textarea "(2) Lift Ticket Vouchers (4) Tubing Vouchers (4) Fun Pass Vouchers (2) Bike Par…"
click at [922, 105] on icon "button" at bounding box center [932, 103] width 22 height 22
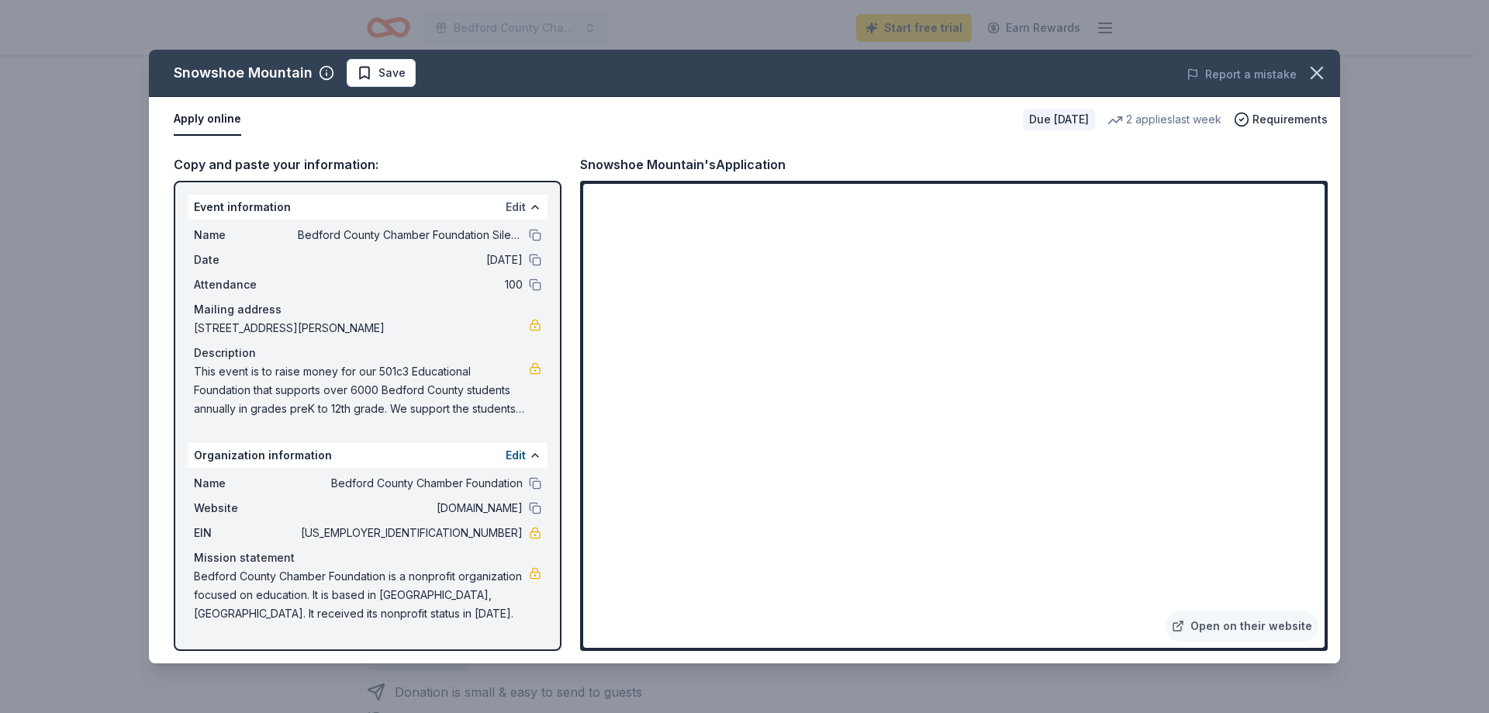
click at [510, 199] on button "Edit" at bounding box center [516, 207] width 20 height 19
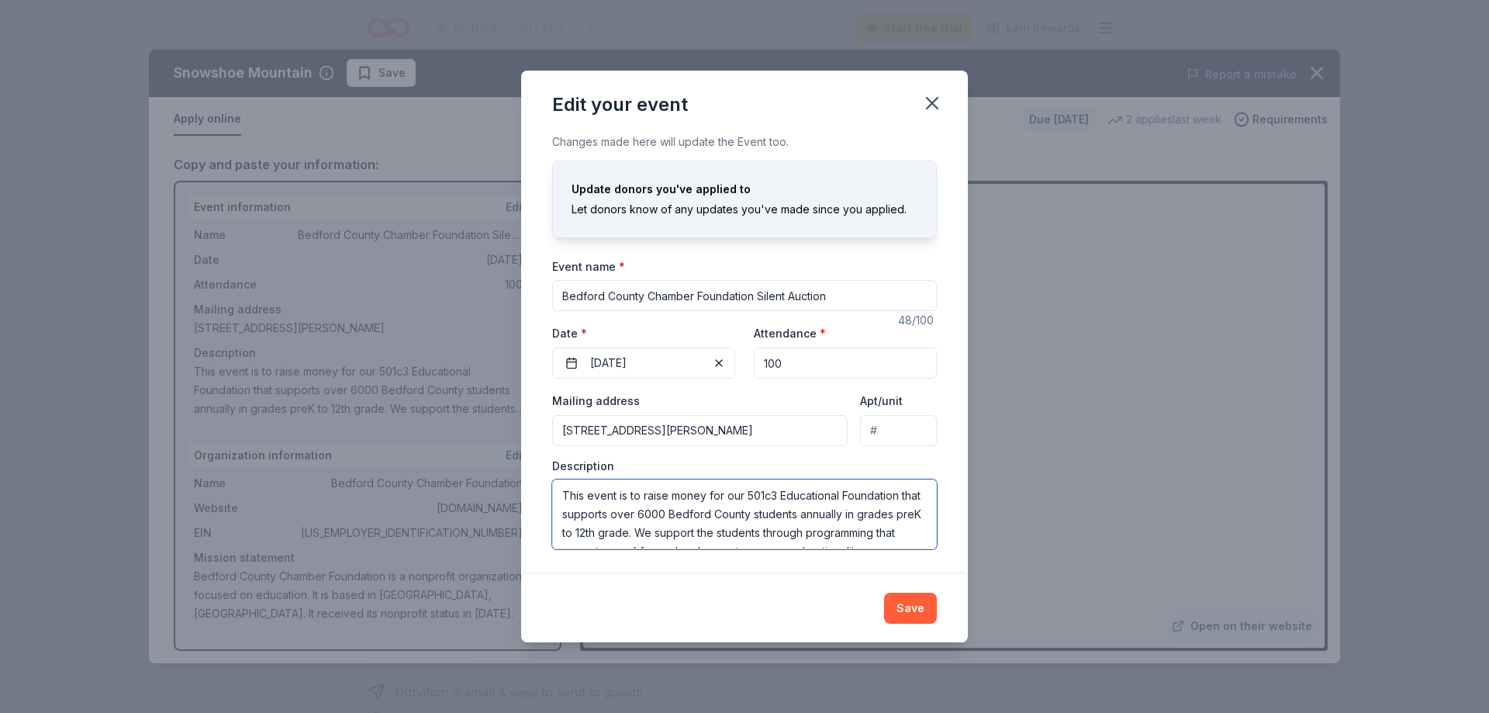
scroll to position [149, 0]
drag, startPoint x: 561, startPoint y: 496, endPoint x: 968, endPoint y: 592, distance: 418.4
click at [968, 592] on div "Edit your event Changes made here will update the Event too. Update donors you'…" at bounding box center [744, 356] width 1489 height 713
click at [924, 95] on icon "button" at bounding box center [932, 103] width 22 height 22
